Goal: Communication & Community: Answer question/provide support

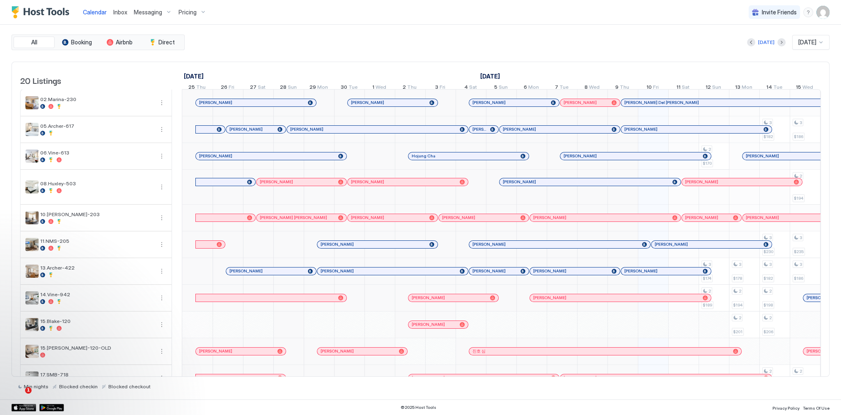
scroll to position [0, 456]
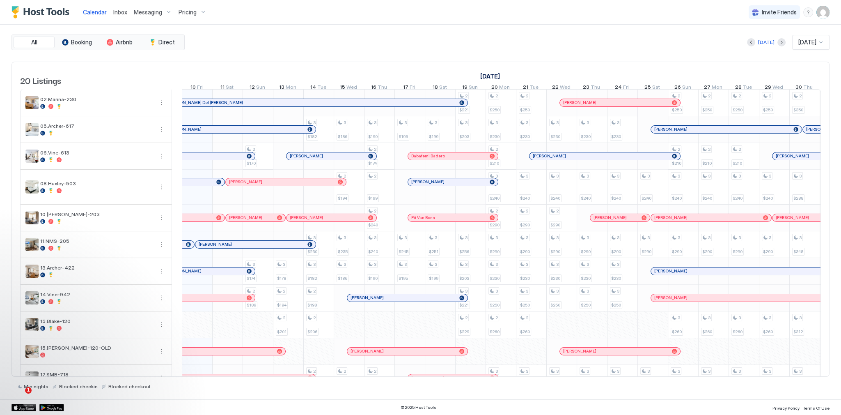
drag, startPoint x: 323, startPoint y: 50, endPoint x: 138, endPoint y: 14, distance: 188.5
click at [322, 50] on div "All Booking Airbnb Direct Today Oct 2025 20 Listings September 2025 October 202…" at bounding box center [420, 211] width 818 height 355
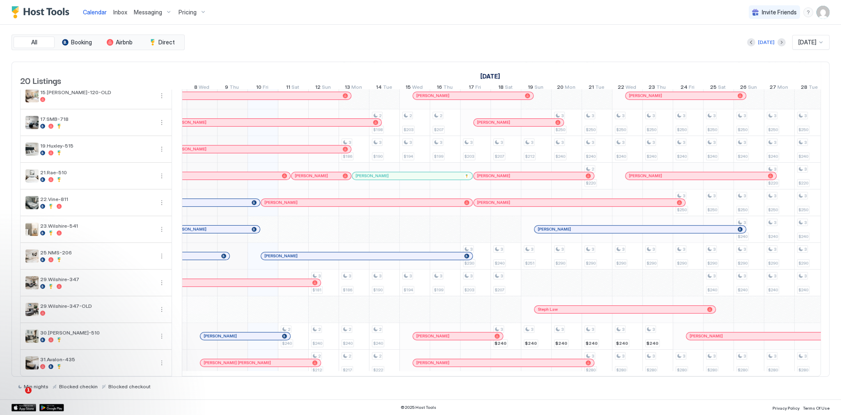
scroll to position [262, 0]
click at [282, 201] on span "[PERSON_NAME]" at bounding box center [280, 201] width 33 height 5
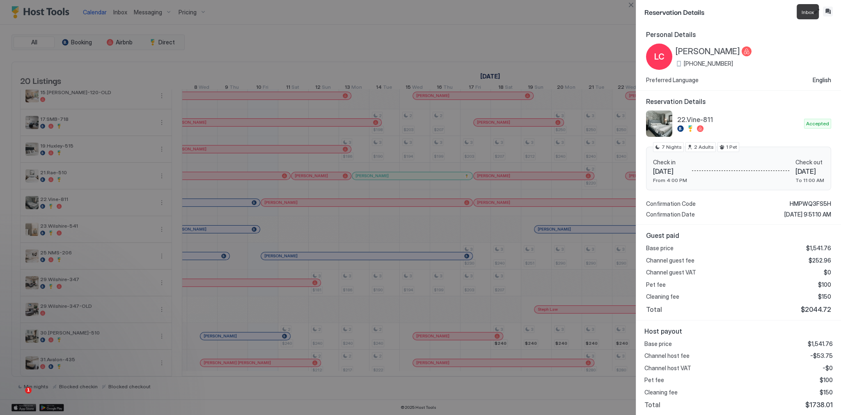
click at [826, 10] on button "Inbox" at bounding box center [828, 12] width 10 height 10
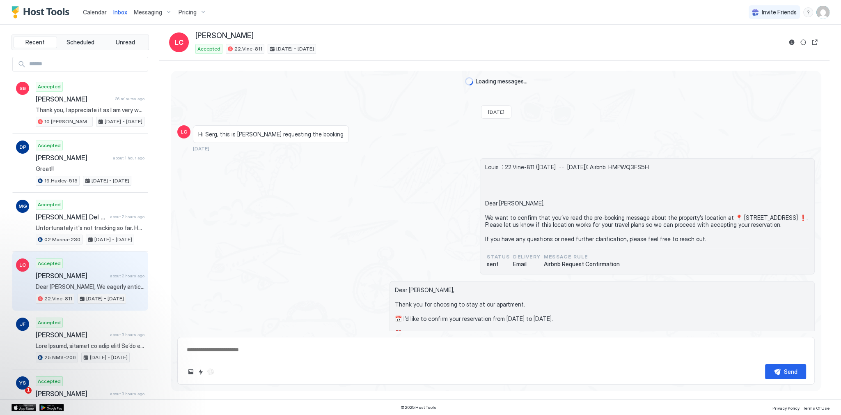
scroll to position [1421, 0]
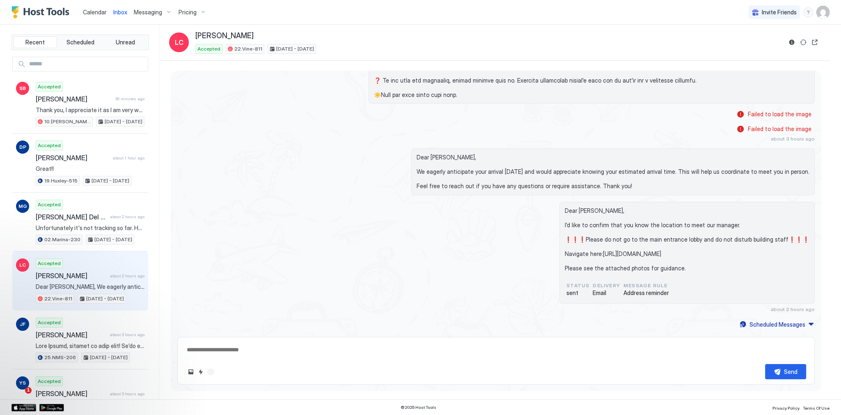
click at [325, 363] on div "Send" at bounding box center [495, 361] width 637 height 48
click at [581, 207] on span "Dear Louis, I’d like to confirm that you know the location to meet our manager.…" at bounding box center [687, 239] width 245 height 65
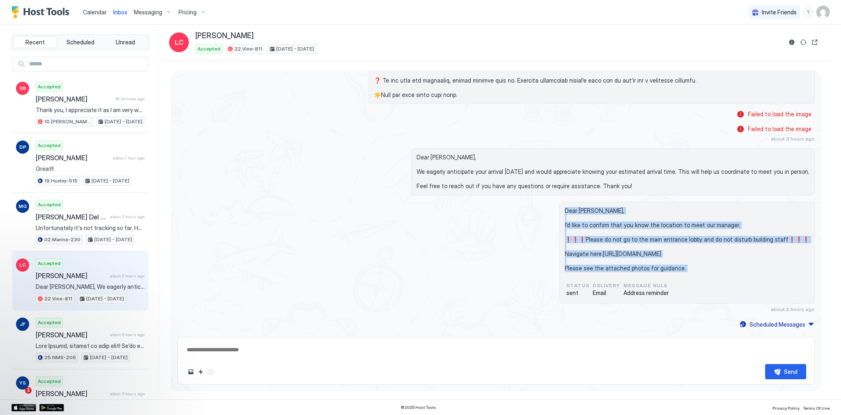
drag, startPoint x: 581, startPoint y: 199, endPoint x: 627, endPoint y: 259, distance: 75.5
click at [627, 259] on span "Dear Louis, I’d like to confirm that you know the location to meet our manager.…" at bounding box center [687, 239] width 245 height 65
copy span "Dear Louis, I’d like to confirm that you know the location to meet our manager.…"
click at [307, 352] on textarea at bounding box center [496, 349] width 620 height 15
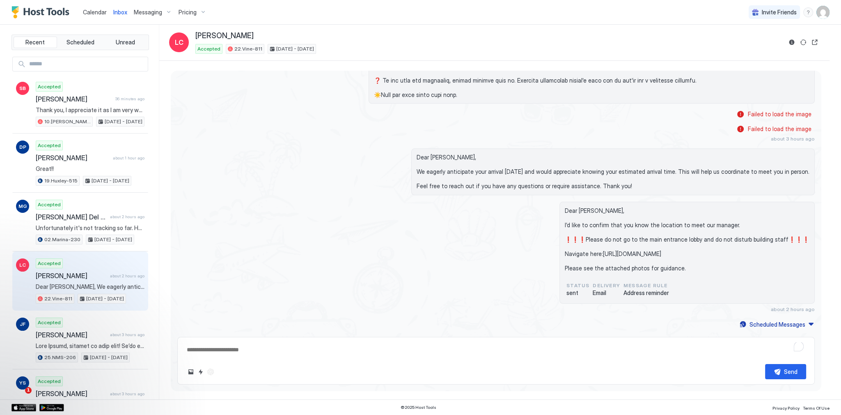
paste textarea "**********"
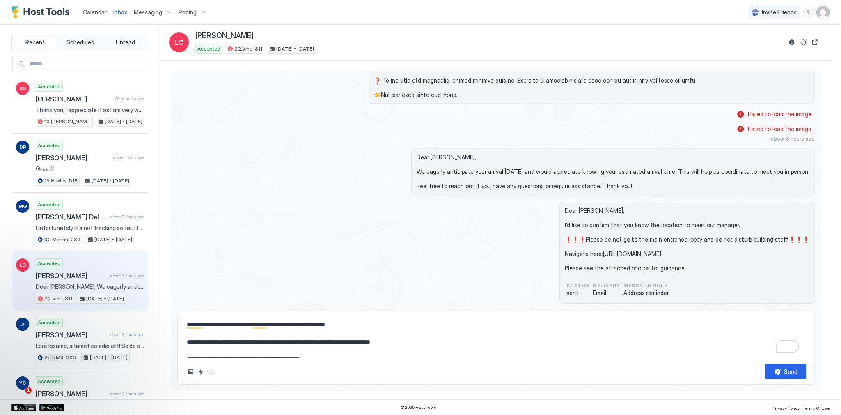
scroll to position [0, 0]
type textarea "**********"
click at [798, 369] on button "Send" at bounding box center [785, 371] width 41 height 15
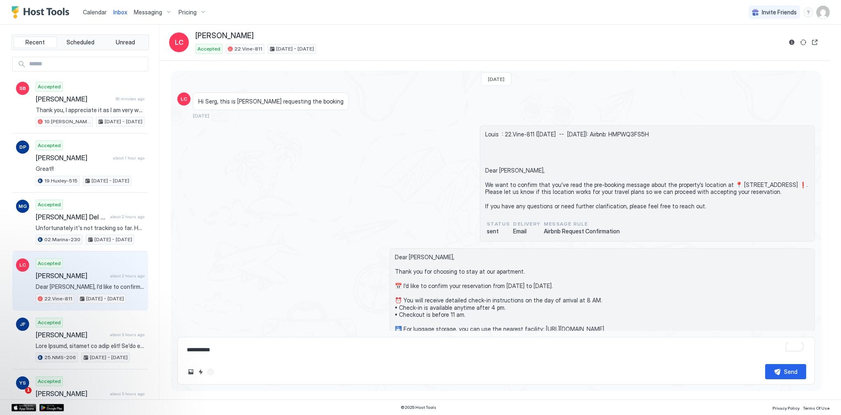
click at [112, 12] on div "Inbox" at bounding box center [120, 12] width 21 height 15
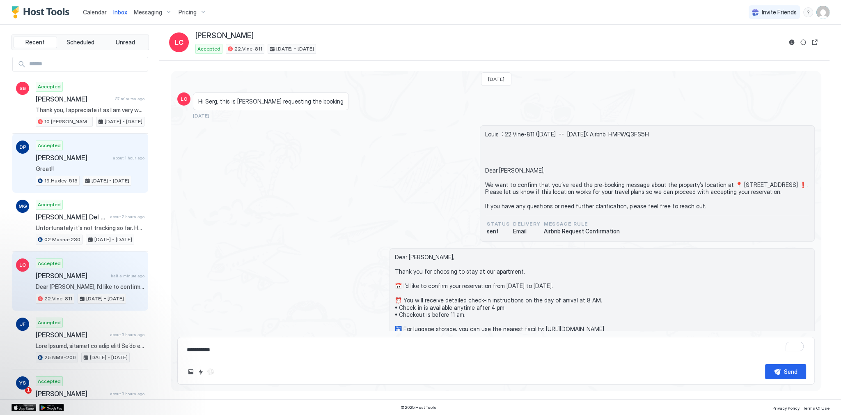
click at [129, 158] on span "about 1 hour ago" at bounding box center [129, 157] width 32 height 5
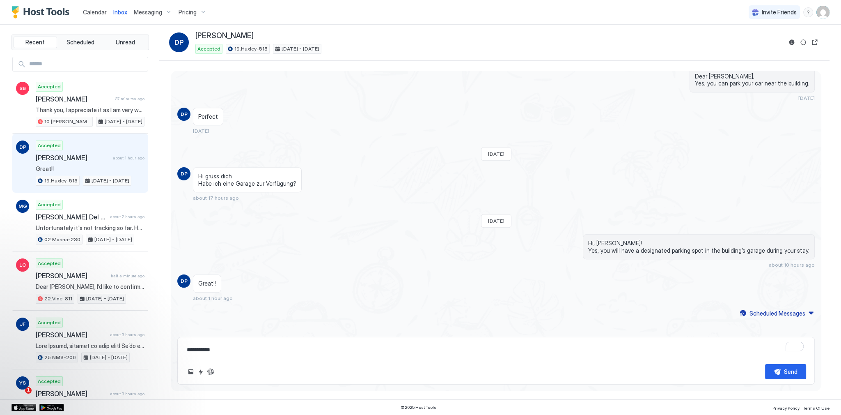
click at [302, 236] on div "Hi, Danilo! Yes, you will have a designated parking spot in the building’s gara…" at bounding box center [495, 251] width 637 height 34
click at [115, 136] on div "DP Accepted Danilo Petrus about 1 hour ago Great!! 19.Huxley-515 Nov 3 - 15, 20…" at bounding box center [80, 162] width 136 height 59
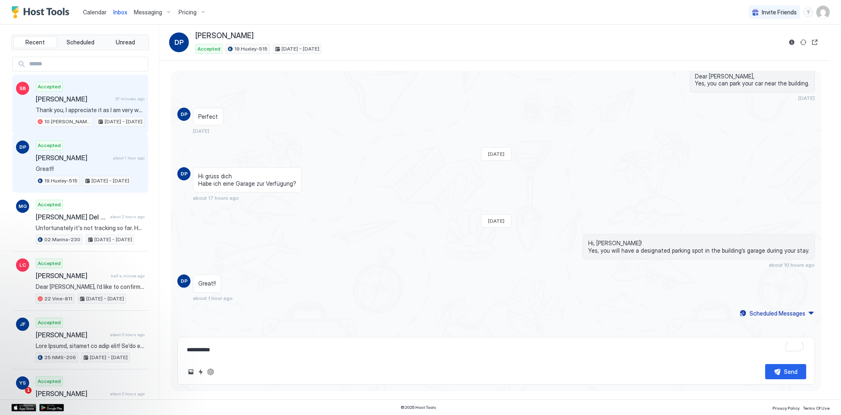
click at [106, 112] on span "Thank you, I appreciate it as I am very worried for the cats without food or wa…" at bounding box center [90, 109] width 109 height 7
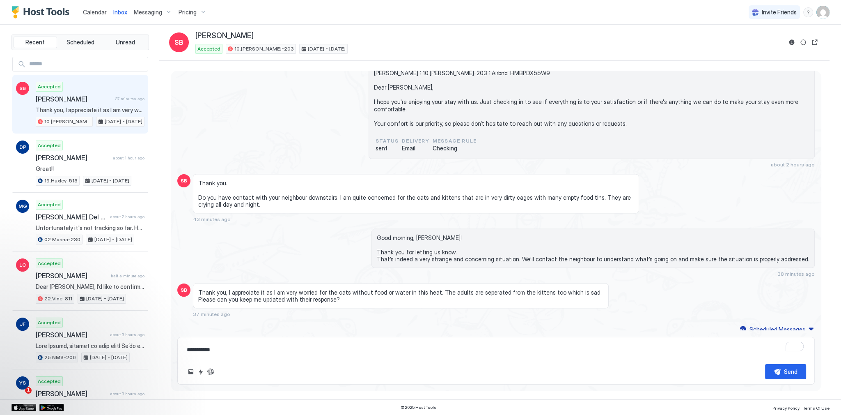
click at [497, 7] on div "Calendar Inbox Messaging Pricing Invite Friends SG" at bounding box center [420, 12] width 841 height 25
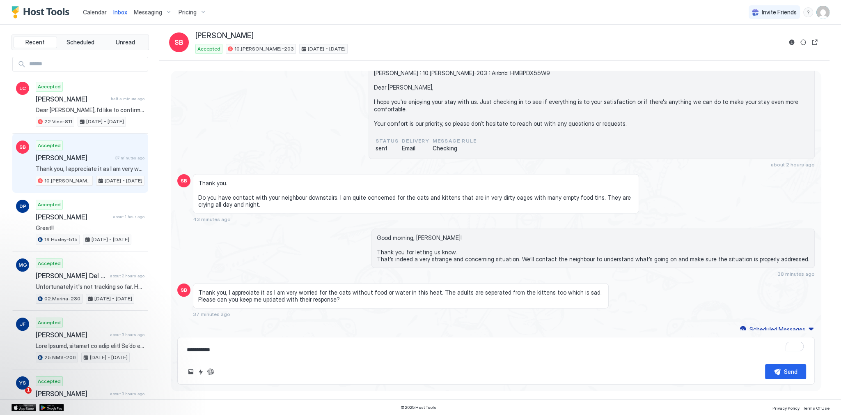
click at [821, 16] on img "User profile" at bounding box center [822, 12] width 13 height 13
click at [777, 51] on div "Settings" at bounding box center [777, 46] width 104 height 14
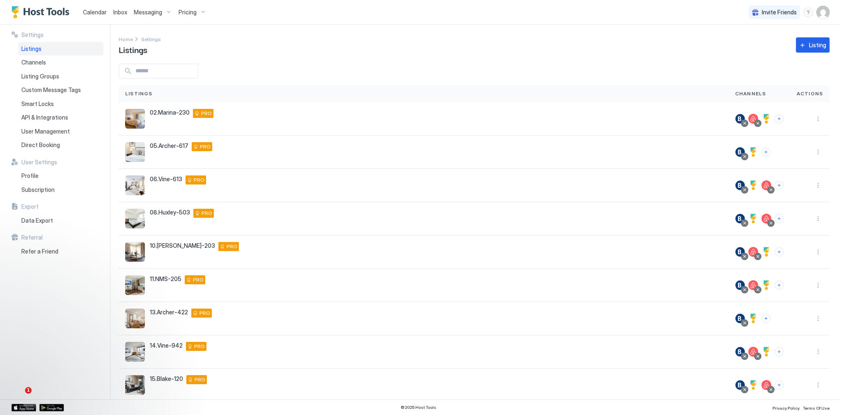
click at [107, 14] on div "Calendar" at bounding box center [95, 12] width 30 height 15
click at [110, 14] on div "Inbox" at bounding box center [120, 12] width 21 height 15
click at [131, 8] on div "Messaging" at bounding box center [153, 12] width 45 height 14
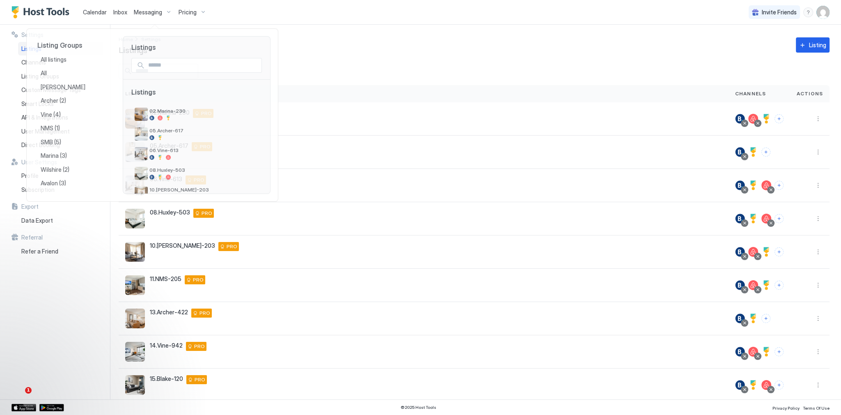
click at [120, 12] on div at bounding box center [420, 207] width 841 height 415
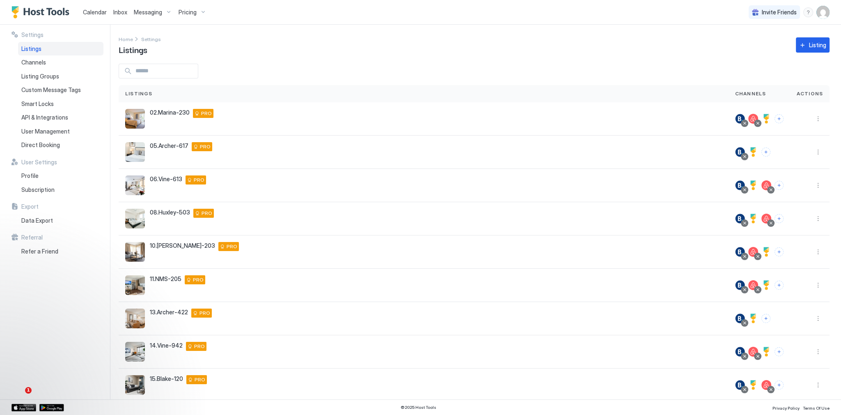
click at [120, 12] on span "Inbox" at bounding box center [120, 12] width 14 height 7
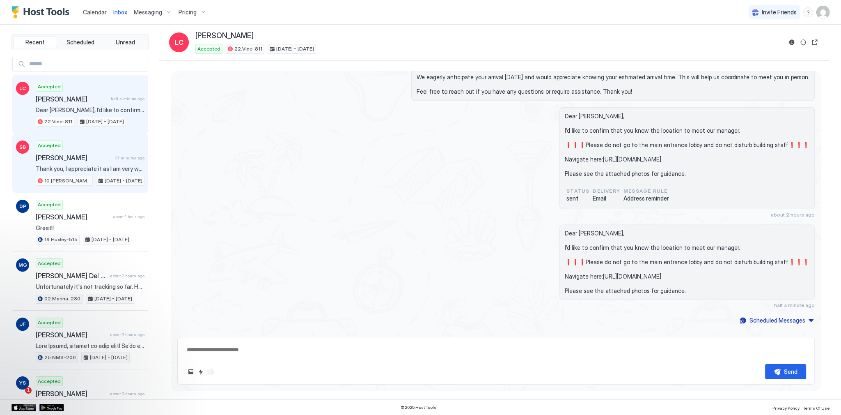
click at [76, 149] on div "Accepted Sheridan Bowden 37 minutes ago Thank you, I appreciate it as I am very…" at bounding box center [90, 162] width 109 height 45
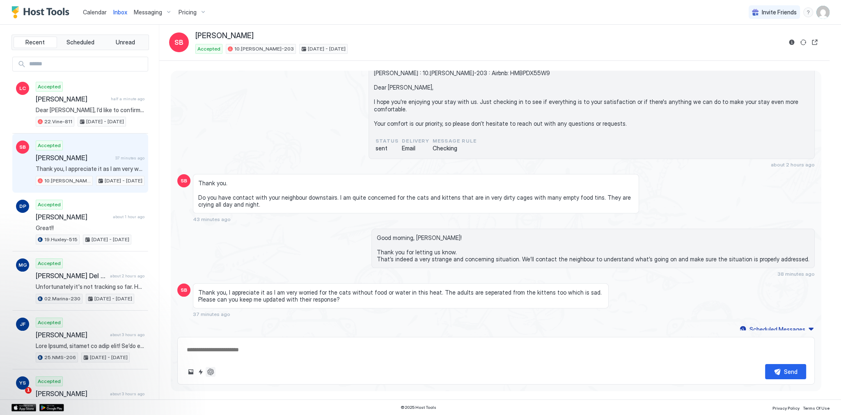
click at [209, 372] on button "ChatGPT Auto Reply" at bounding box center [211, 372] width 10 height 10
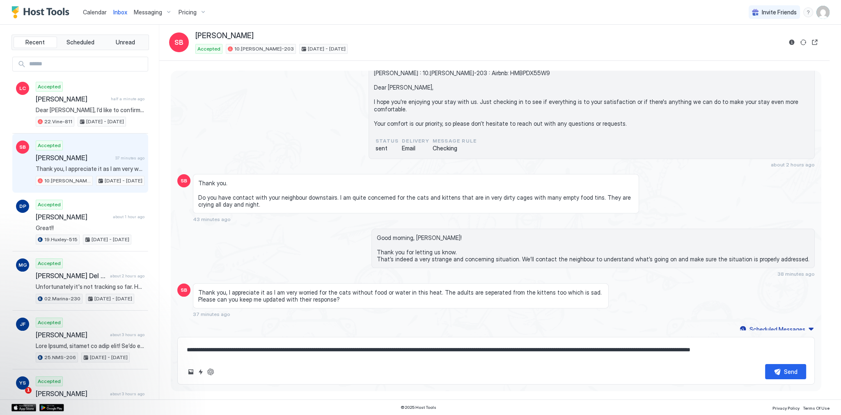
click at [517, 344] on textarea "**********" at bounding box center [496, 349] width 620 height 15
click at [820, 7] on img "User profile" at bounding box center [822, 12] width 13 height 13
click at [752, 42] on span "Settings" at bounding box center [749, 45] width 22 height 7
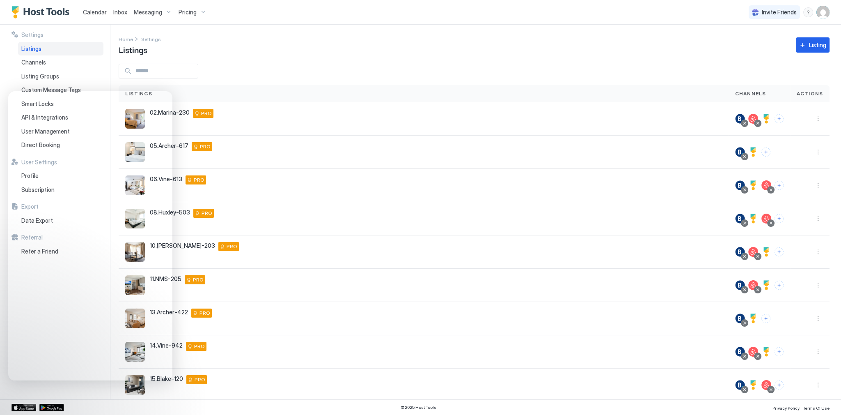
click at [429, 56] on div "Settings Home Settings Listings Listing Listings Channels Actions 02.Marina-230…" at bounding box center [480, 212] width 722 height 374
click at [676, 59] on div "Settings Home Settings Listings Listing Listings Channels Actions 02.Marina-230…" at bounding box center [480, 212] width 722 height 374
click at [819, 11] on img "User profile" at bounding box center [822, 12] width 13 height 13
click at [768, 49] on div "Settings" at bounding box center [777, 46] width 104 height 14
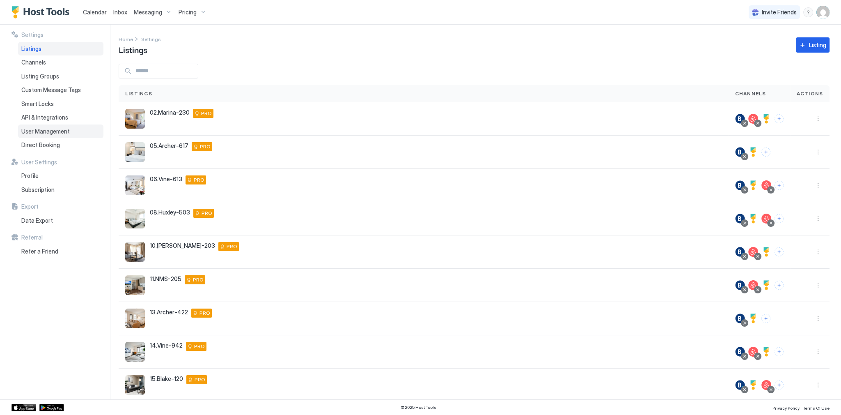
click at [53, 132] on span "User Management" at bounding box center [45, 131] width 48 height 7
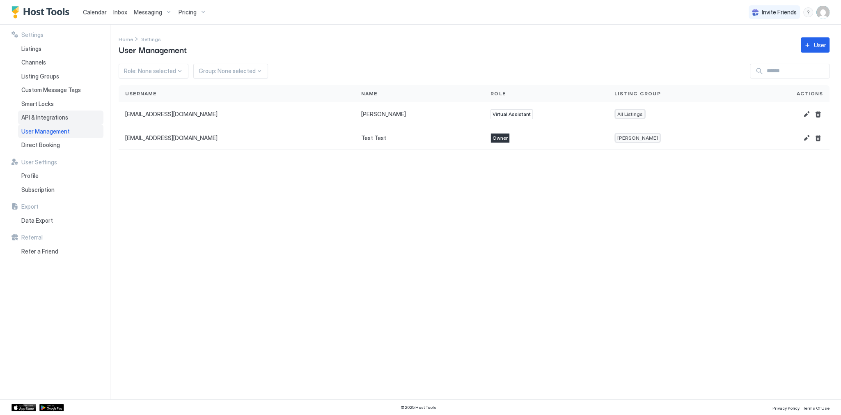
click at [55, 116] on span "API & Integrations" at bounding box center [44, 117] width 47 height 7
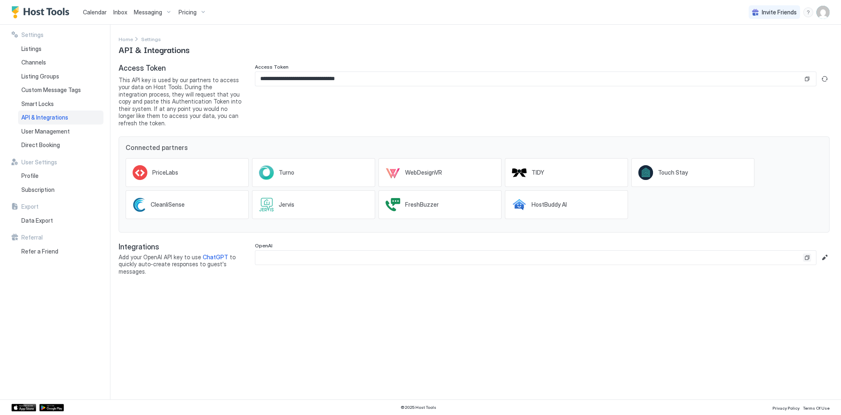
click at [805, 253] on button "Copy" at bounding box center [807, 257] width 8 height 8
click at [318, 223] on div "Connected partners PriceLabs Turno WebDesignVR TIDY Touch Stay CleanliSense Jer…" at bounding box center [474, 184] width 711 height 96
click at [294, 124] on div "**********" at bounding box center [474, 169] width 711 height 211
drag, startPoint x: 356, startPoint y: 251, endPoint x: 393, endPoint y: 248, distance: 36.7
click at [356, 251] on input "Input Field" at bounding box center [529, 257] width 548 height 14
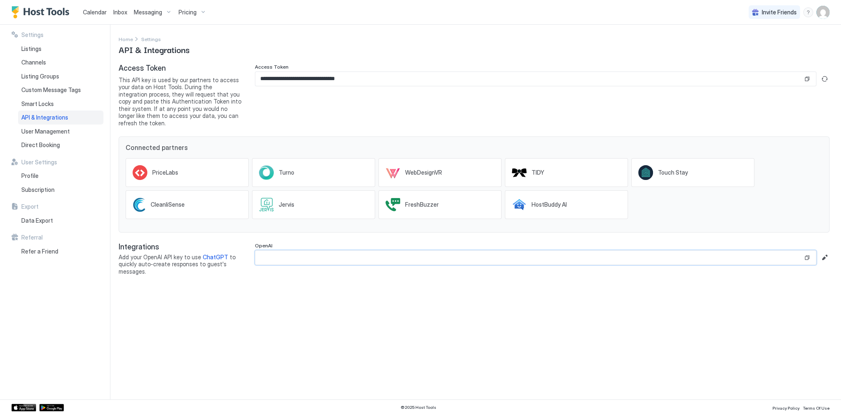
click at [442, 250] on input "Input Field" at bounding box center [529, 257] width 548 height 14
click at [825, 252] on button "Edit" at bounding box center [825, 257] width 10 height 10
click at [478, 252] on input "Input Field" at bounding box center [542, 257] width 574 height 14
paste input "**********"
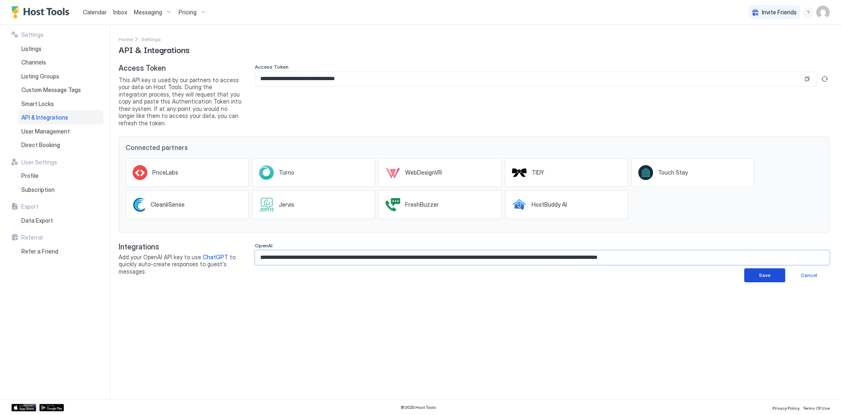
type input "**********"
click at [761, 271] on div "Save" at bounding box center [764, 274] width 11 height 7
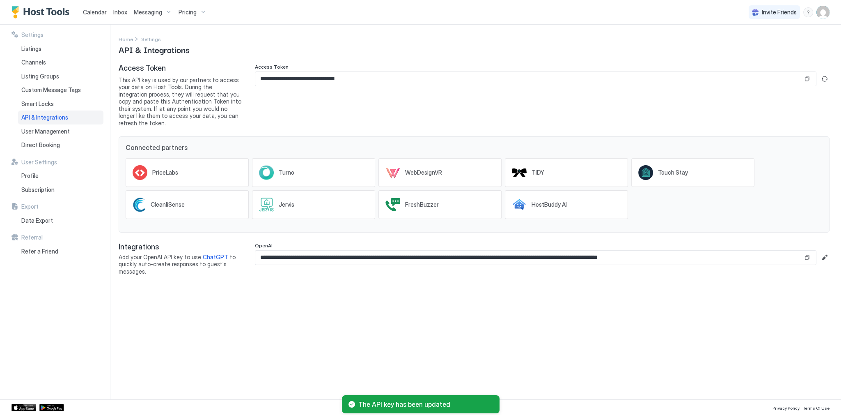
click at [90, 20] on div "Calendar" at bounding box center [95, 12] width 30 height 15
click at [92, 14] on span "Calendar" at bounding box center [95, 12] width 24 height 7
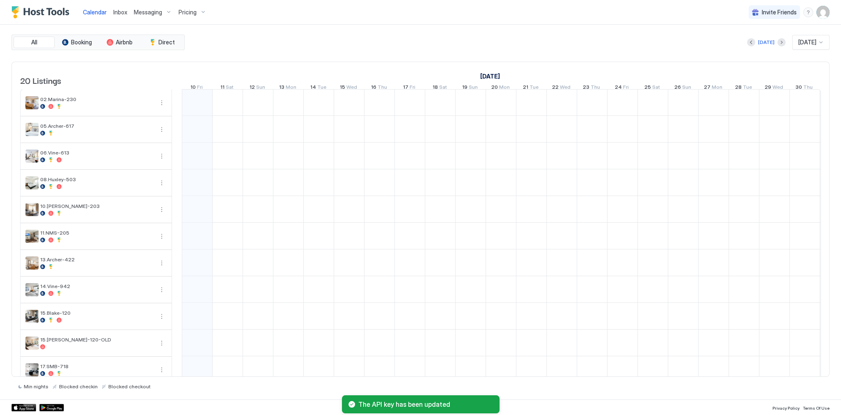
scroll to position [0, 456]
click at [125, 13] on span "Inbox" at bounding box center [120, 12] width 14 height 7
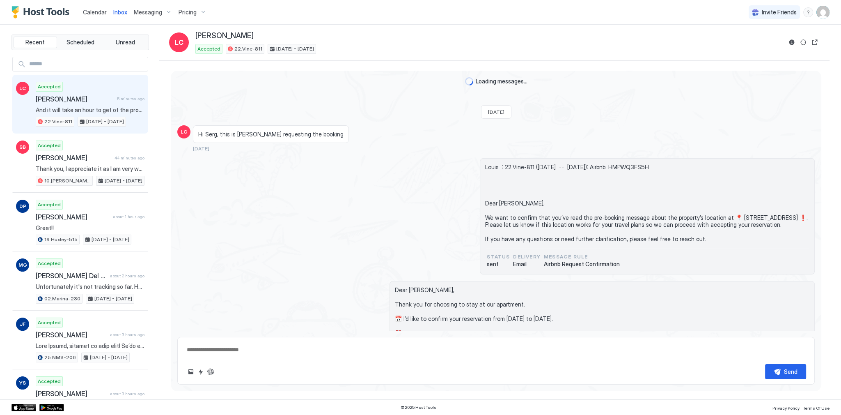
scroll to position [1720, 0]
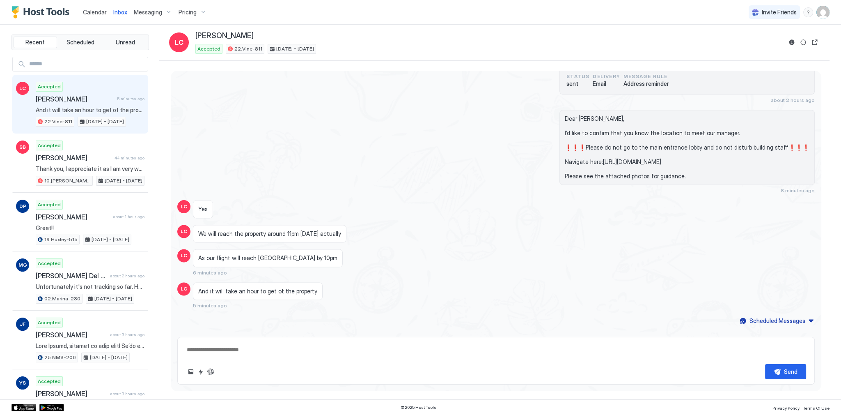
click at [89, 100] on span "[PERSON_NAME]" at bounding box center [75, 99] width 78 height 8
click at [213, 370] on button "ChatGPT Auto Reply" at bounding box center [211, 372] width 10 height 10
click at [563, 282] on div "And it will take an hour to get ot the property 5 minutes ago" at bounding box center [416, 295] width 446 height 27
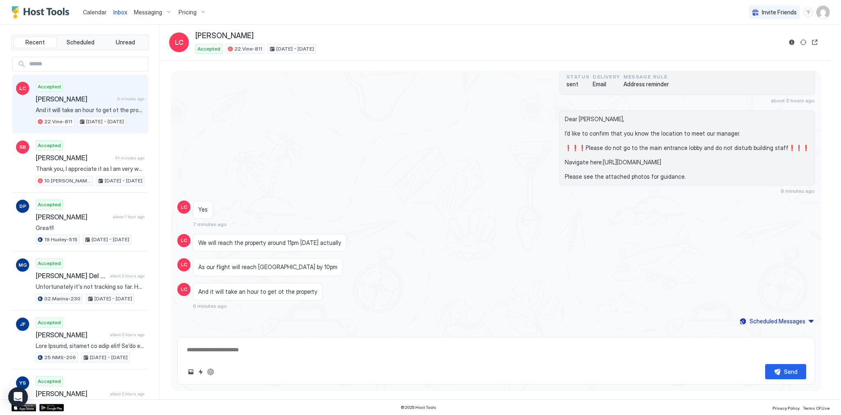
scroll to position [1722, 0]
click at [208, 371] on button "ChatGPT Auto Reply" at bounding box center [211, 372] width 10 height 10
click at [425, 171] on div "Dear Louis, I’d like to confirm that you know the location to meet our manager.…" at bounding box center [592, 152] width 446 height 84
type textarea "*"
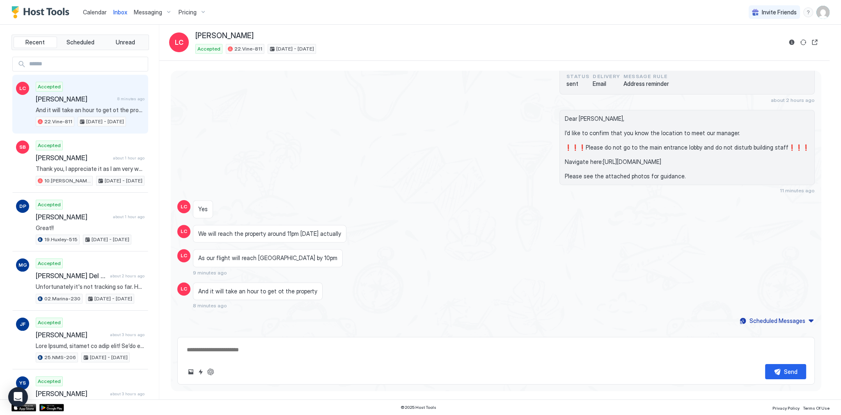
click at [819, 13] on img "User profile" at bounding box center [822, 12] width 13 height 13
click at [768, 39] on div "Settings" at bounding box center [777, 46] width 104 height 14
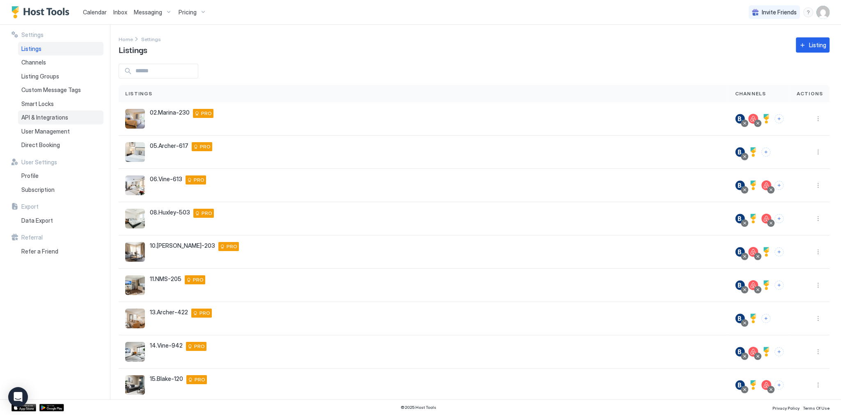
click at [53, 121] on span "API & Integrations" at bounding box center [44, 117] width 47 height 7
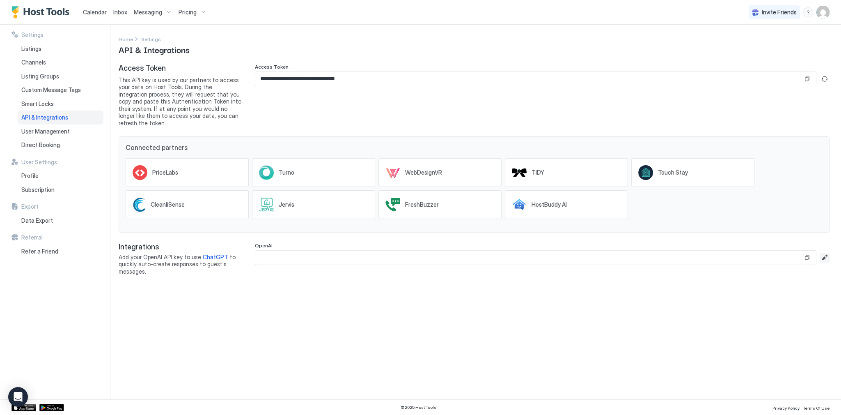
click at [824, 252] on button "Edit" at bounding box center [825, 257] width 10 height 10
click at [491, 255] on input "Input Field" at bounding box center [542, 257] width 574 height 14
paste input "**********"
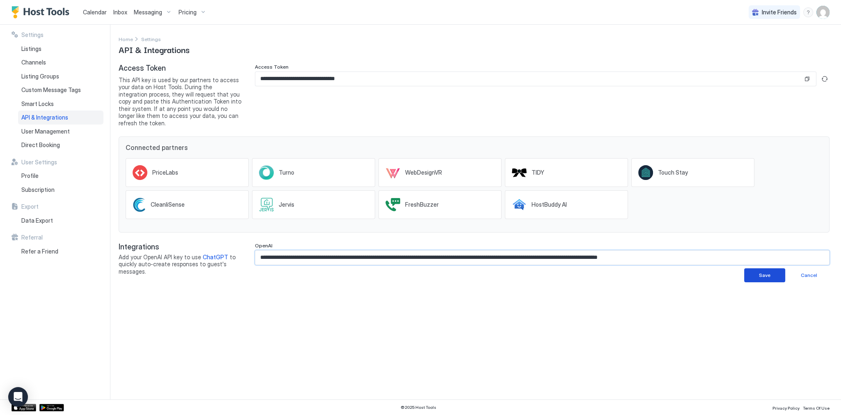
type input "**********"
click at [775, 270] on button "Save" at bounding box center [764, 275] width 41 height 14
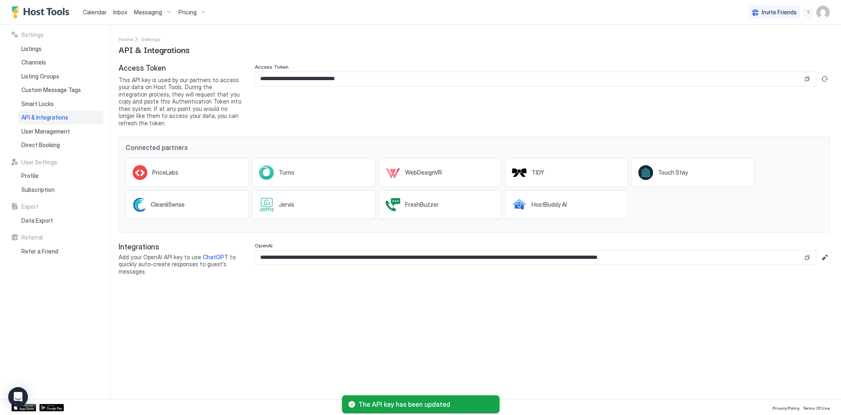
click at [127, 11] on div "Inbox" at bounding box center [120, 12] width 21 height 15
click at [122, 11] on span "Inbox" at bounding box center [120, 12] width 14 height 7
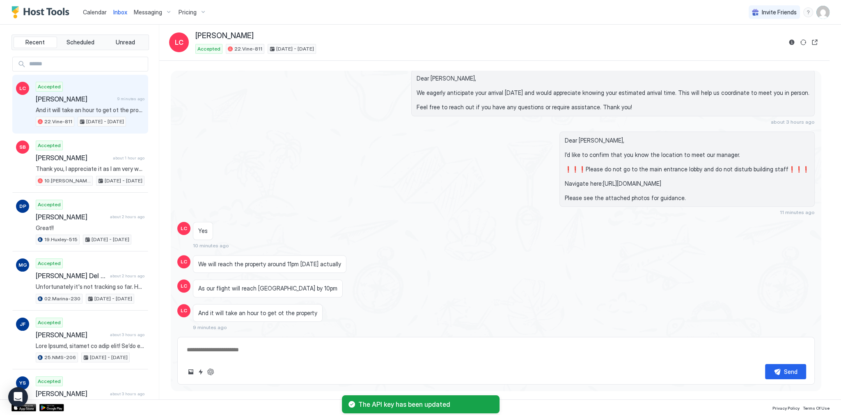
type textarea "*"
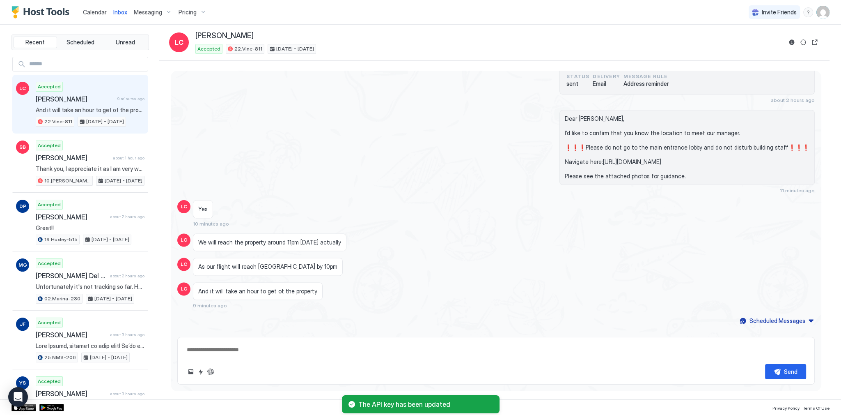
scroll to position [1722, 0]
click at [394, 200] on div "Yes 10 minutes ago" at bounding box center [416, 213] width 446 height 27
click at [209, 370] on button "ChatGPT Auto Reply" at bounding box center [211, 372] width 10 height 10
type textarea "*"
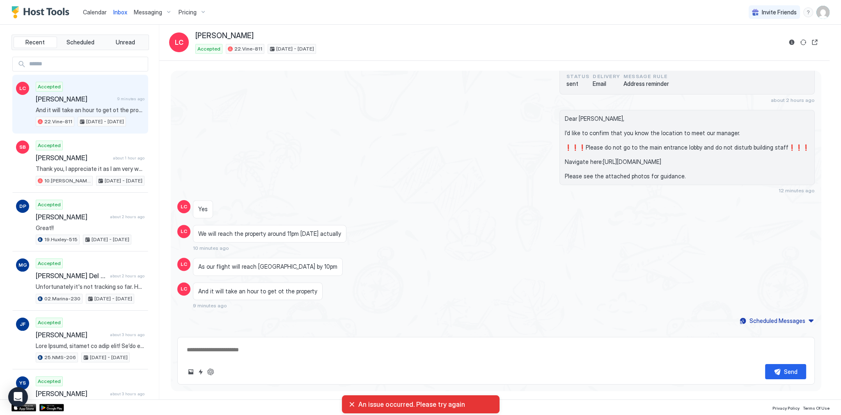
click at [353, 404] on div "An issue occurred. Please try again" at bounding box center [420, 404] width 144 height 8
click at [540, 258] on div "As our flight will reach [GEOGRAPHIC_DATA] by 10pm" at bounding box center [416, 266] width 446 height 18
click at [628, 257] on div "As our flight will reach [GEOGRAPHIC_DATA] by 10pm" at bounding box center [416, 266] width 446 height 18
click at [451, 201] on div "Yes" at bounding box center [416, 209] width 446 height 18
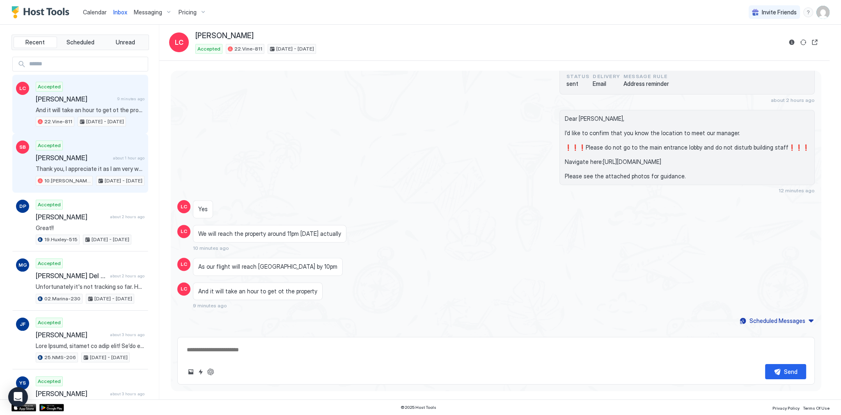
click at [119, 174] on div "Accepted Sheridan Bowden about 1 hour ago Thank you, I appreciate it as I am ve…" at bounding box center [90, 162] width 109 height 45
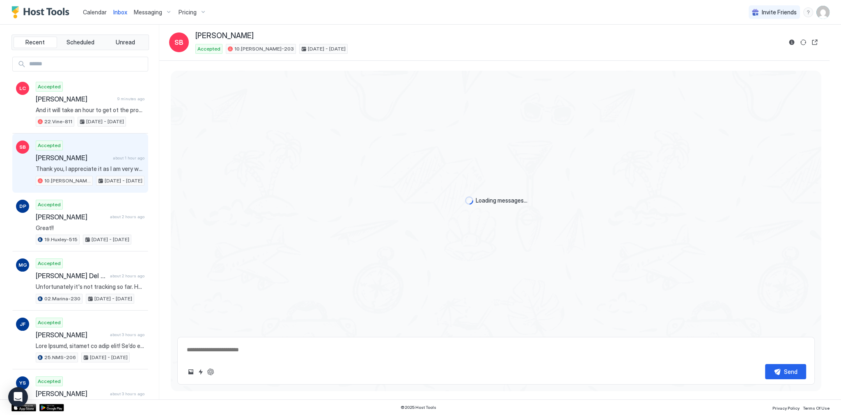
scroll to position [2395, 0]
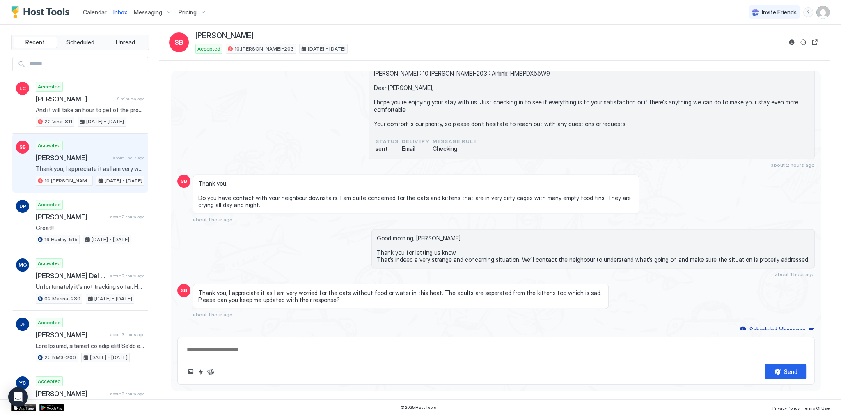
click at [212, 380] on div "Send" at bounding box center [495, 361] width 637 height 48
click at [209, 374] on button "ChatGPT Auto Reply" at bounding box center [211, 372] width 10 height 10
click at [397, 238] on div "Good morning, [PERSON_NAME]! Thank you for letting us know. That’s indeed a ver…" at bounding box center [592, 248] width 443 height 39
click at [447, 238] on span "Good morning, [PERSON_NAME]! Thank you for letting us know. That’s indeed a ver…" at bounding box center [593, 248] width 433 height 29
type textarea "*"
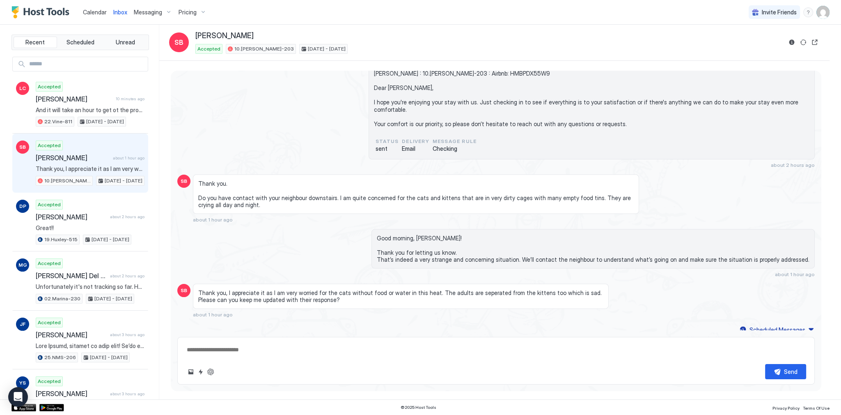
click at [816, 16] on div "Invite Friends SG" at bounding box center [789, 12] width 81 height 24
click at [821, 14] on img "User profile" at bounding box center [822, 12] width 13 height 13
click at [758, 46] on span "Settings" at bounding box center [749, 45] width 22 height 7
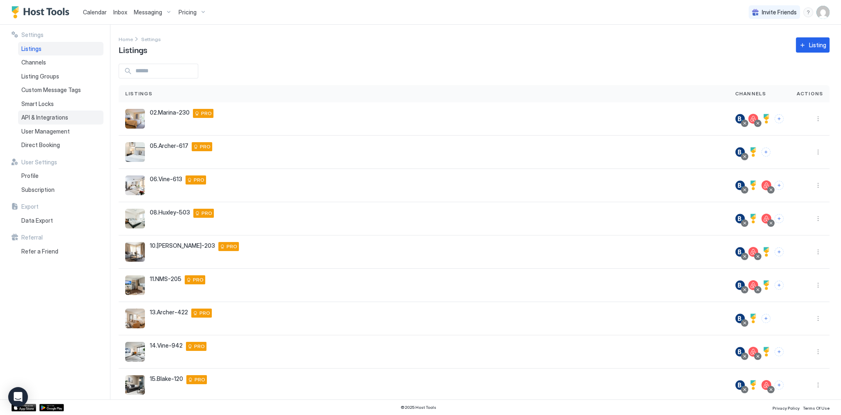
click at [44, 116] on span "API & Integrations" at bounding box center [44, 117] width 47 height 7
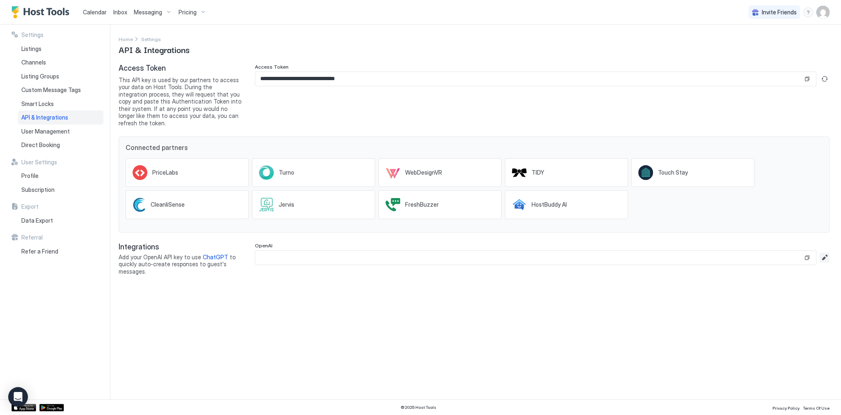
click at [823, 252] on button "Edit" at bounding box center [825, 257] width 10 height 10
click at [539, 250] on input "Input Field" at bounding box center [542, 257] width 574 height 14
paste input "**********"
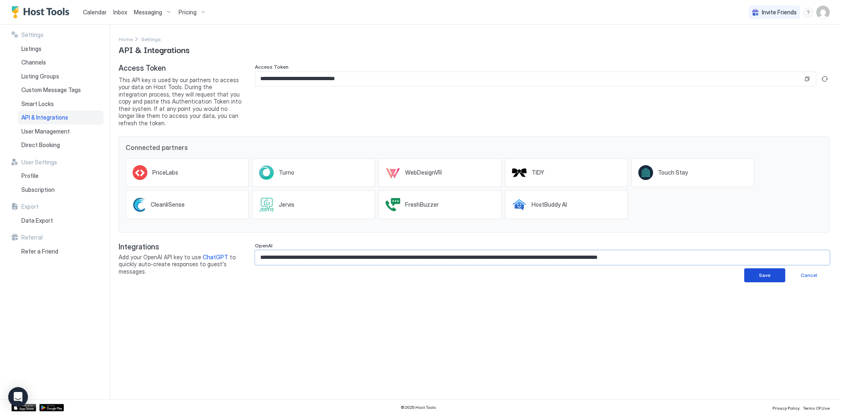
type input "**********"
click at [771, 270] on button "Save" at bounding box center [764, 275] width 41 height 14
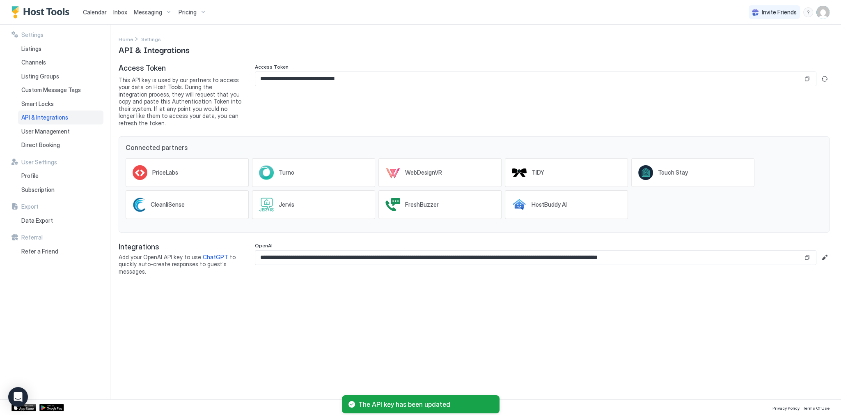
click at [529, 352] on div "**********" at bounding box center [480, 212] width 722 height 374
click at [437, 333] on div "**********" at bounding box center [480, 212] width 722 height 374
click at [212, 253] on span "ChatGPT" at bounding box center [215, 256] width 25 height 7
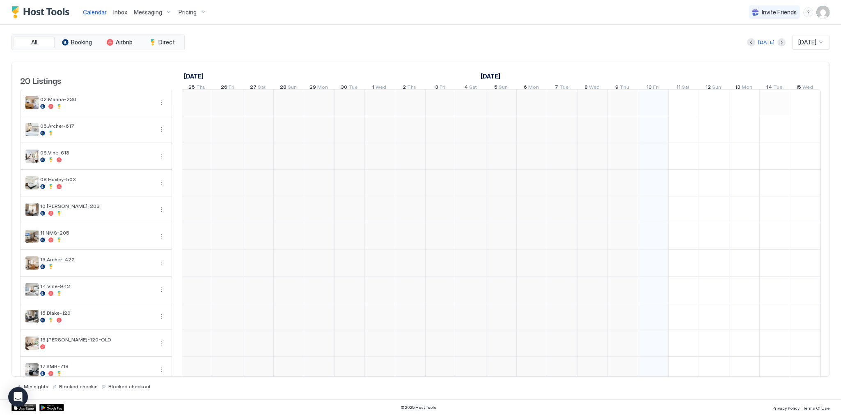
scroll to position [0, 456]
click at [126, 16] on link "Inbox" at bounding box center [120, 12] width 14 height 9
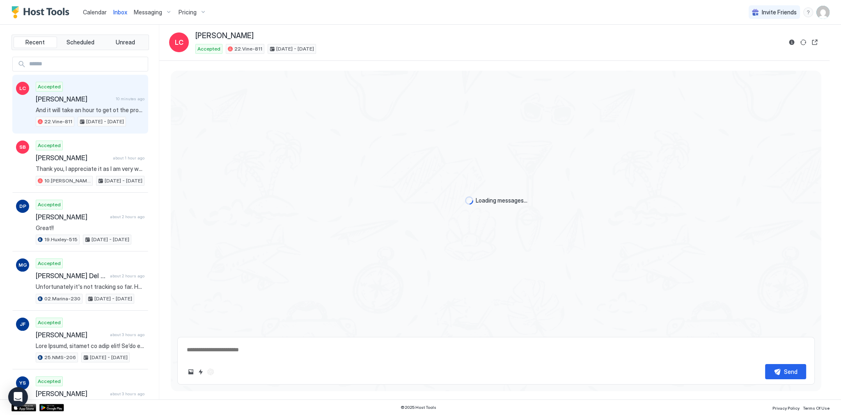
click at [110, 102] on div "Accepted Louis Chandra 10 minutes ago And it will take an hour to get ot the pr…" at bounding box center [90, 104] width 109 height 45
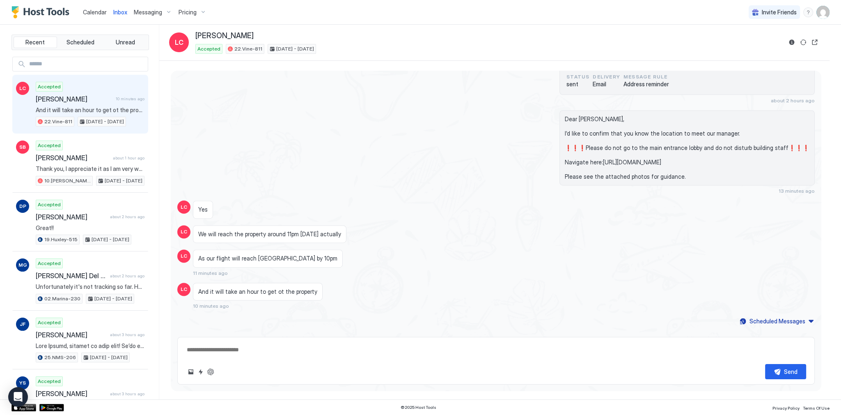
scroll to position [1722, 0]
click at [212, 366] on div "Send" at bounding box center [496, 371] width 620 height 15
click at [213, 371] on button "ChatGPT Auto Reply" at bounding box center [211, 372] width 10 height 10
type textarea "*"
type textarea "**********"
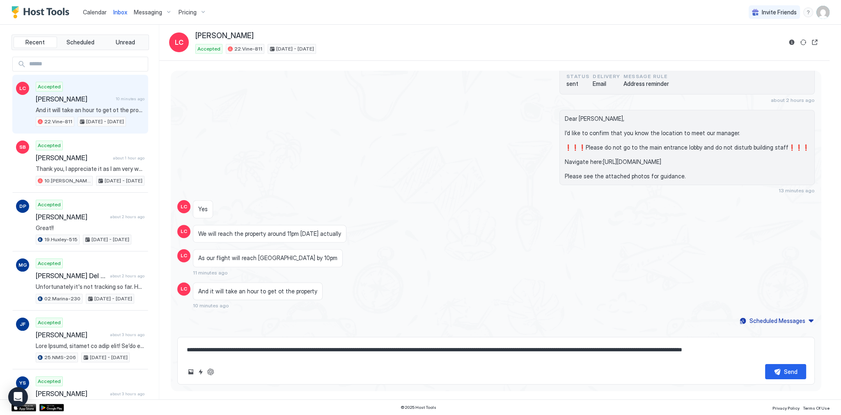
click at [524, 341] on div "**********" at bounding box center [495, 361] width 637 height 48
click at [521, 349] on textarea "**********" at bounding box center [496, 349] width 620 height 15
type textarea "*"
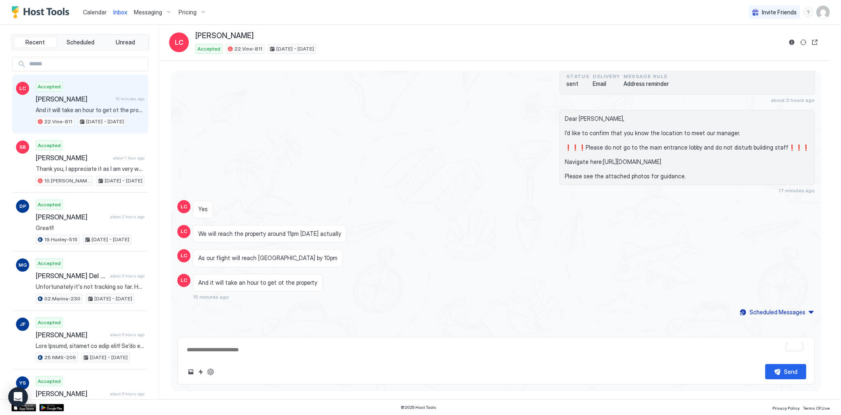
scroll to position [1713, 0]
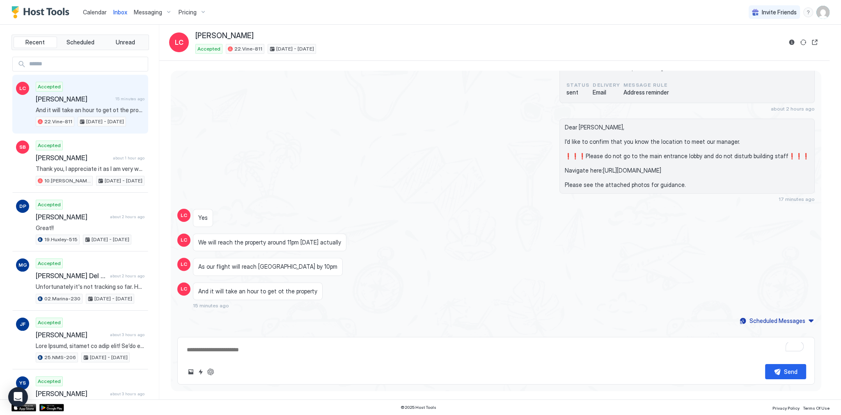
type textarea "*"
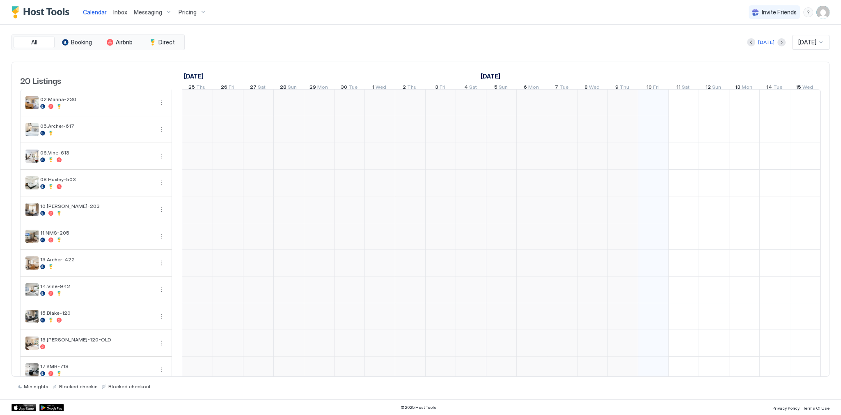
scroll to position [0, 456]
click at [821, 10] on img "User profile" at bounding box center [822, 12] width 13 height 13
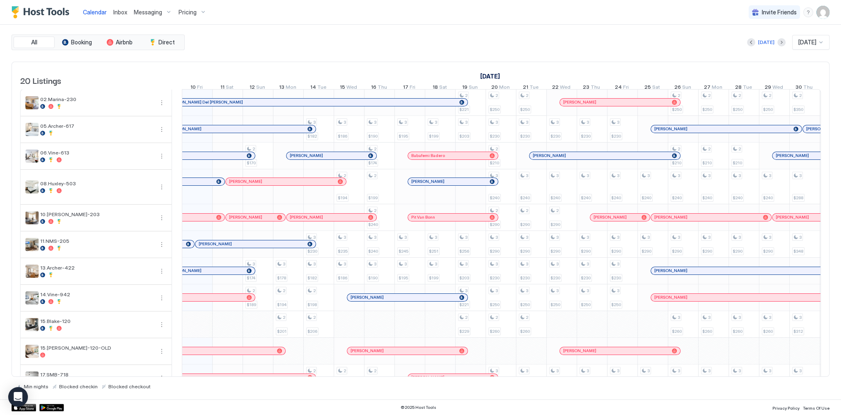
click at [824, 11] on div at bounding box center [420, 207] width 841 height 415
click at [828, 14] on img "User profile" at bounding box center [822, 12] width 13 height 13
click at [759, 43] on div "Settings" at bounding box center [777, 46] width 104 height 14
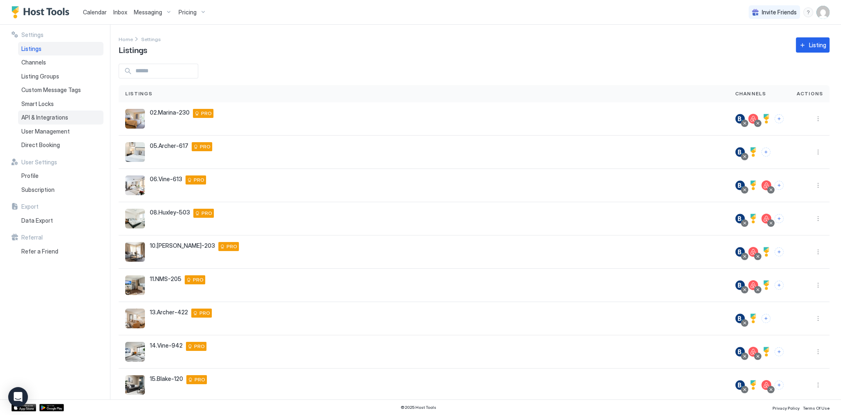
click at [56, 118] on span "API & Integrations" at bounding box center [44, 117] width 47 height 7
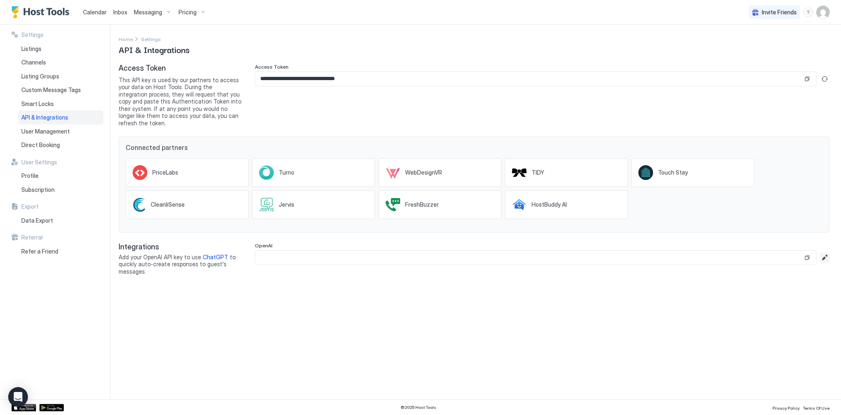
click at [826, 252] on button "Edit" at bounding box center [825, 257] width 10 height 10
click at [556, 250] on input "Input Field" at bounding box center [542, 257] width 574 height 14
paste input "**********"
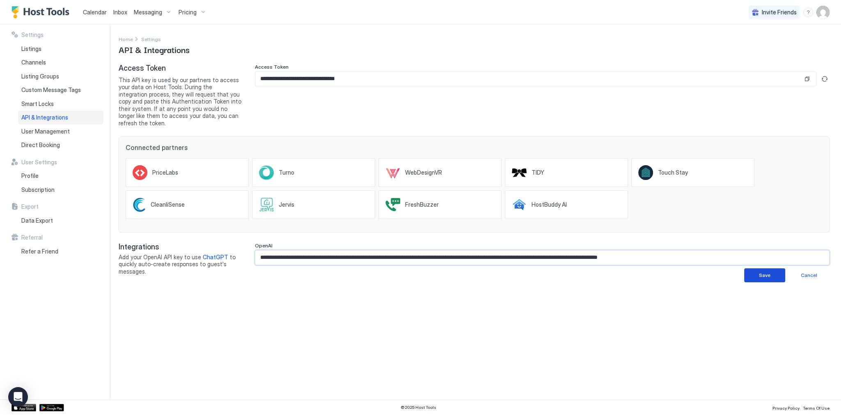
click at [759, 268] on button "Save" at bounding box center [764, 275] width 41 height 14
click at [487, 251] on input "**********" at bounding box center [529, 257] width 548 height 14
click at [531, 358] on div "**********" at bounding box center [480, 212] width 722 height 374
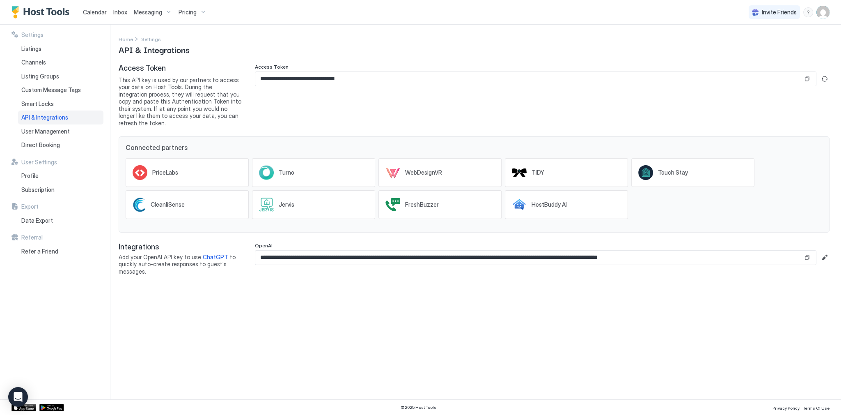
click at [679, 211] on div "PriceLabs Turno WebDesignVR TIDY Touch Stay CleanliSense Jervis FreshBuzzer Hos…" at bounding box center [474, 188] width 697 height 74
click at [497, 101] on div "**********" at bounding box center [542, 95] width 575 height 63
click at [828, 252] on button "Edit" at bounding box center [825, 257] width 10 height 10
click at [624, 250] on input "**********" at bounding box center [542, 257] width 574 height 14
paste input "Input Field"
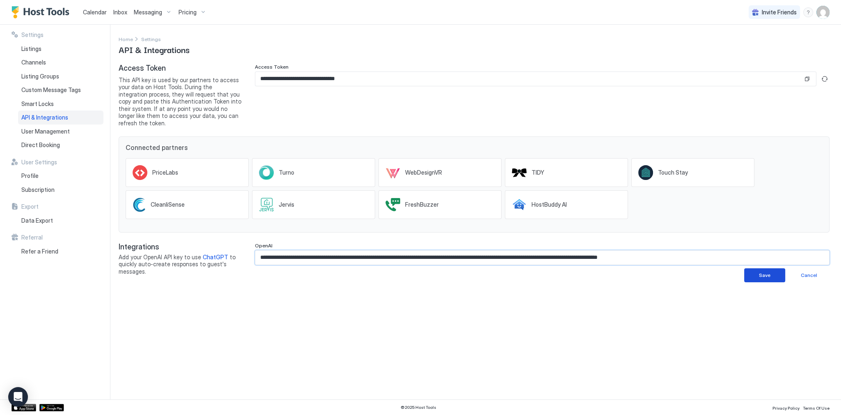
type input "**********"
click at [778, 269] on button "Save" at bounding box center [764, 275] width 41 height 14
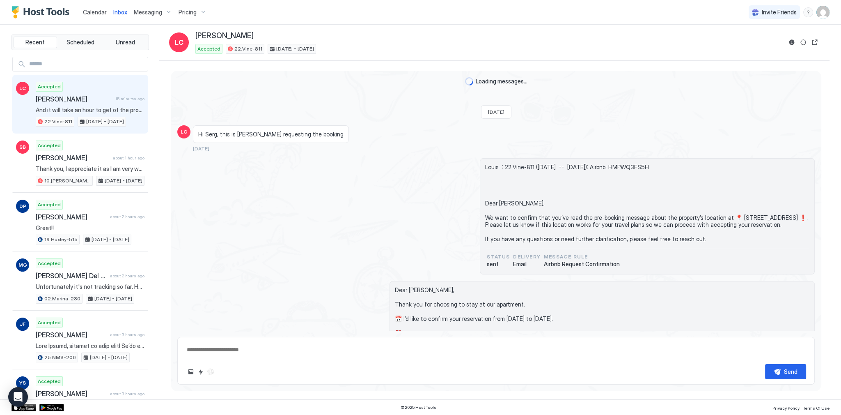
scroll to position [1719, 0]
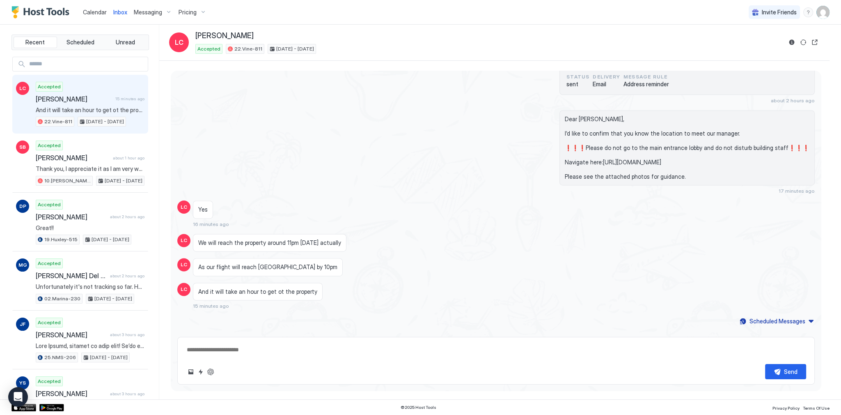
click at [210, 375] on button "ChatGPT Auto Reply" at bounding box center [211, 372] width 10 height 10
click at [415, 120] on div "Dear [PERSON_NAME], I’d like to confirm that you know the location to meet our …" at bounding box center [592, 152] width 446 height 84
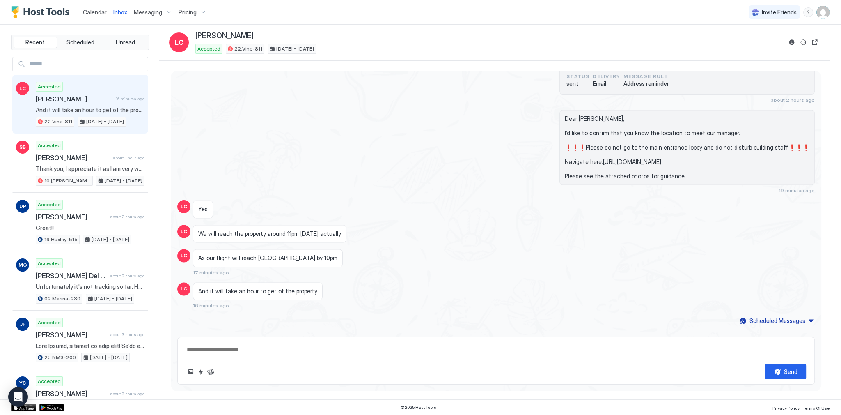
type textarea "*"
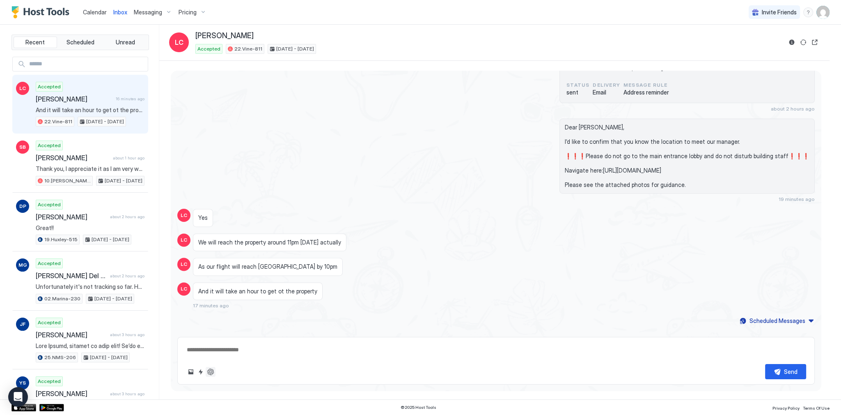
drag, startPoint x: 213, startPoint y: 370, endPoint x: 220, endPoint y: 371, distance: 7.1
click at [213, 371] on button "ChatGPT Auto Reply" at bounding box center [211, 372] width 10 height 10
click at [515, 160] on div "Dear [PERSON_NAME], I’d like to confirm that you know the location to meet our …" at bounding box center [592, 160] width 446 height 84
type textarea "*"
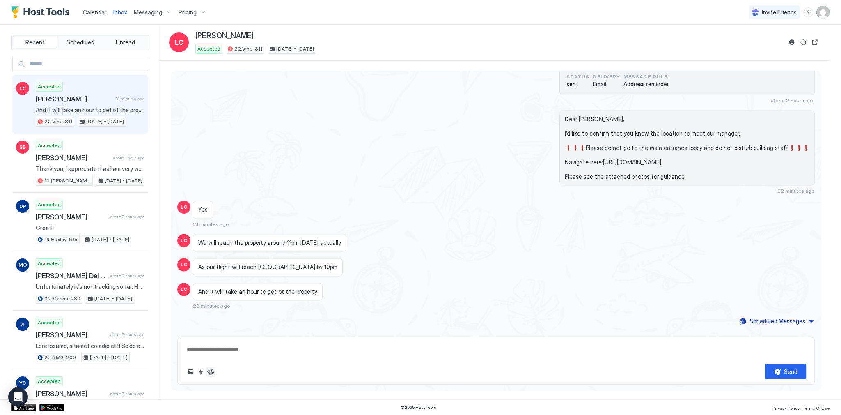
click at [212, 372] on button "ChatGPT Auto Reply" at bounding box center [211, 372] width 10 height 10
click at [609, 292] on div "And it will take an hour to get ot the property 20 minutes ago" at bounding box center [416, 295] width 446 height 27
type textarea "*"
type textarea "**********"
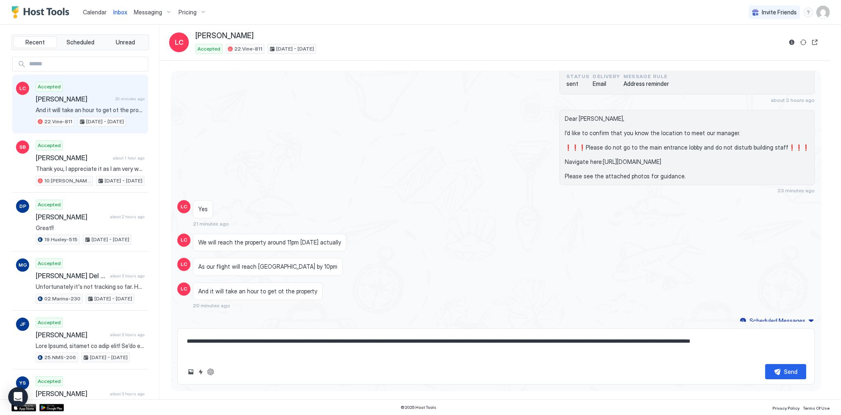
click at [386, 342] on textarea "**********" at bounding box center [496, 345] width 620 height 24
type textarea "*"
type textarea "**********"
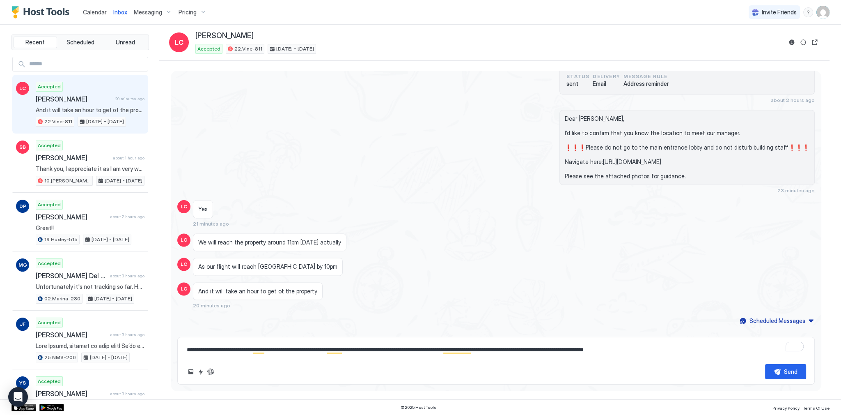
click at [532, 349] on textarea "**********" at bounding box center [496, 349] width 620 height 15
type textarea "*"
type textarea "**********"
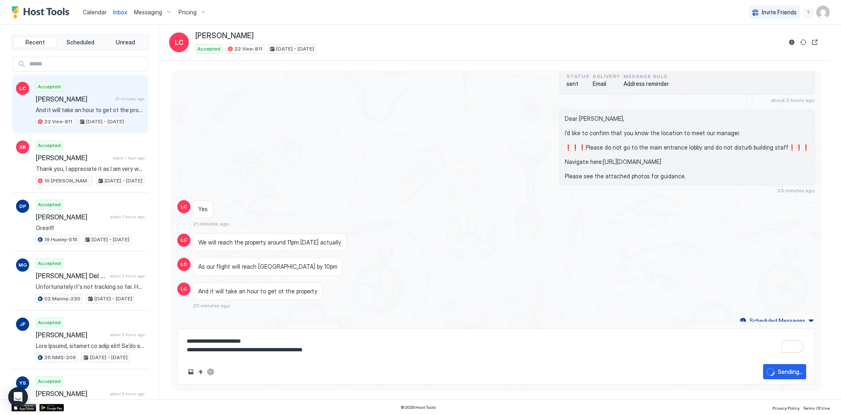
type textarea "*"
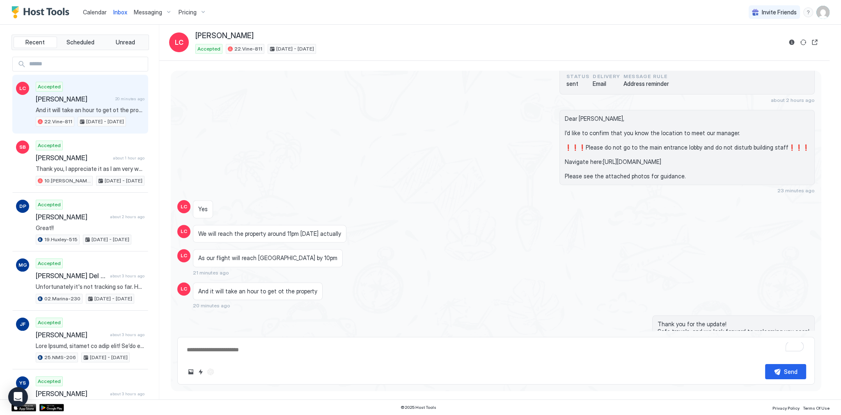
scroll to position [1762, 0]
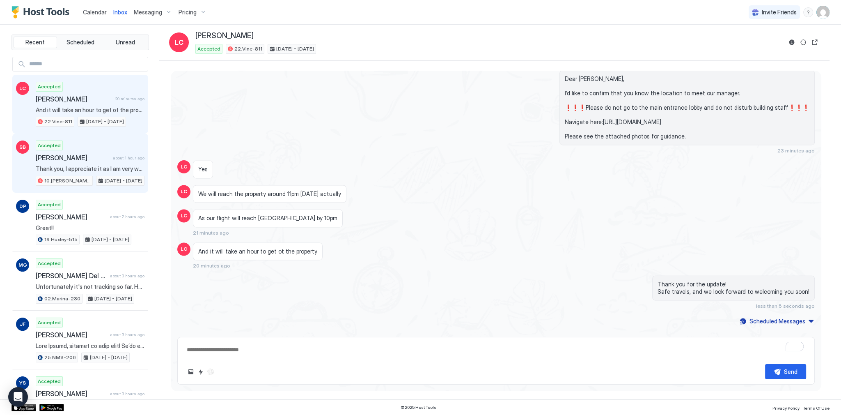
click at [110, 143] on div "Accepted [PERSON_NAME] about 1 hour ago Thank you, I appreciate it as I am very…" at bounding box center [90, 162] width 109 height 45
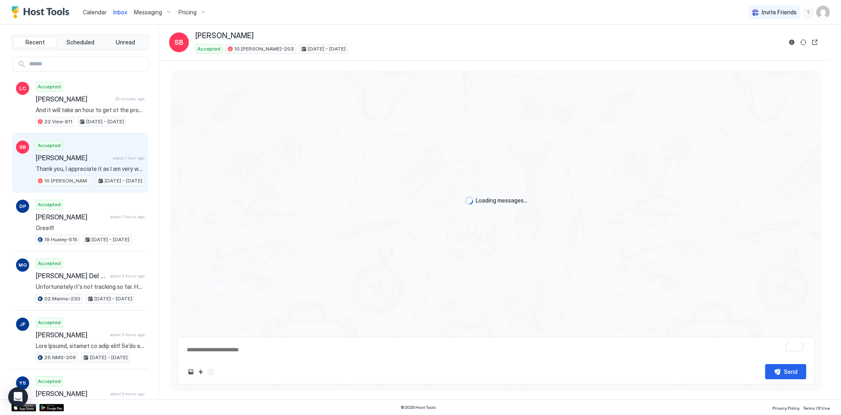
scroll to position [2396, 0]
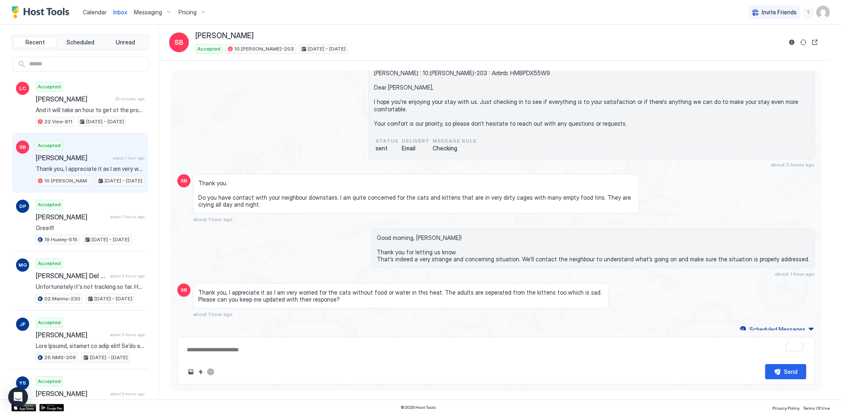
click at [291, 289] on span "Thank you, I appreciate it as I am very worried for the cats without food or wa…" at bounding box center [400, 296] width 405 height 14
click at [352, 289] on span "Thank you, I appreciate it as I am very worried for the cats without food or wa…" at bounding box center [400, 296] width 405 height 14
click at [360, 289] on span "Thank you, I appreciate it as I am very worried for the cats without food or wa…" at bounding box center [400, 296] width 405 height 14
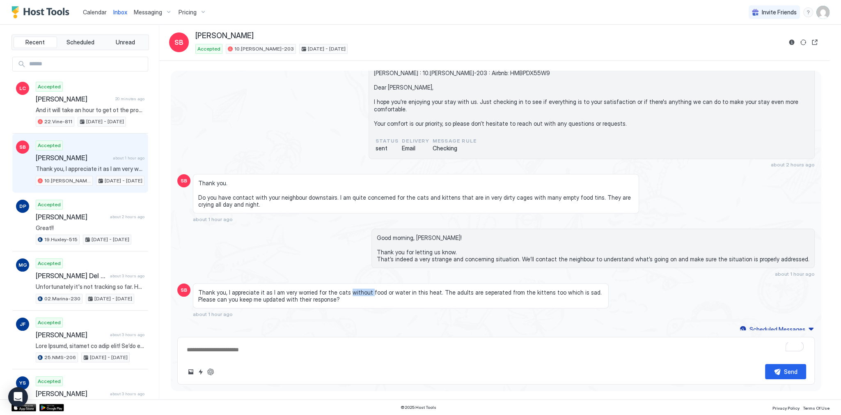
click at [360, 289] on span "Thank you, I appreciate it as I am very worried for the cats without food or wa…" at bounding box center [400, 296] width 405 height 14
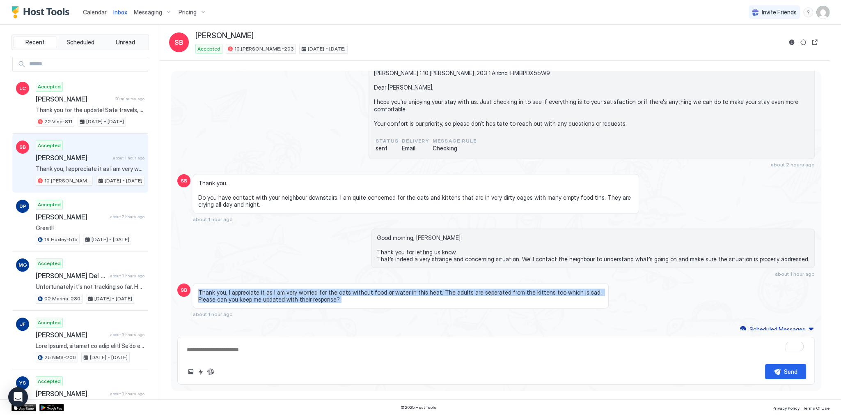
drag, startPoint x: 360, startPoint y: 271, endPoint x: 358, endPoint y: 278, distance: 7.6
click at [358, 289] on span "Thank you, I appreciate it as I am very worried for the cats without food or wa…" at bounding box center [400, 296] width 405 height 14
click at [320, 289] on span "Thank you, I appreciate it as I am very worried for the cats without food or wa…" at bounding box center [400, 296] width 405 height 14
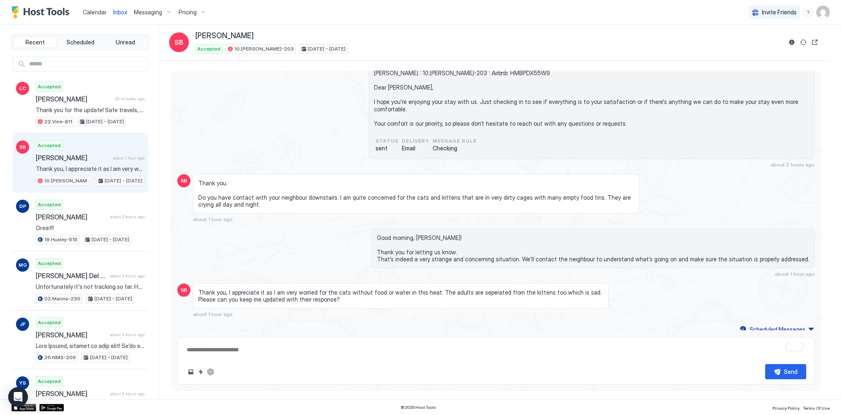
drag, startPoint x: 217, startPoint y: 370, endPoint x: 212, endPoint y: 371, distance: 4.8
click at [217, 370] on div "Send" at bounding box center [496, 371] width 620 height 15
click at [210, 372] on button "ChatGPT Auto Reply" at bounding box center [211, 372] width 10 height 10
type textarea "*"
type textarea "**********"
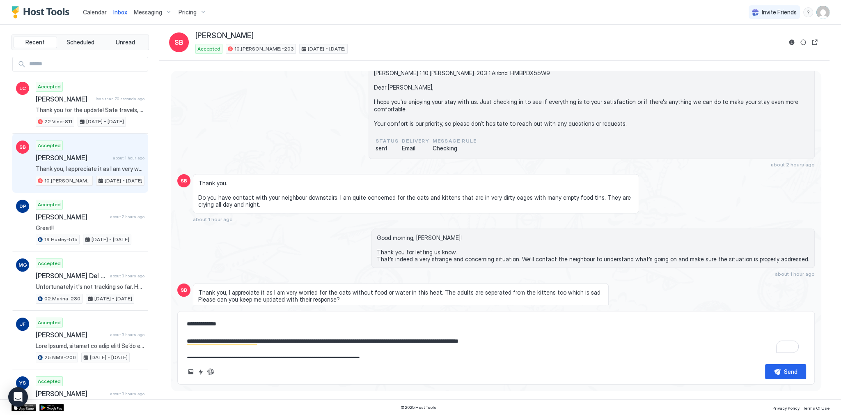
scroll to position [8, 0]
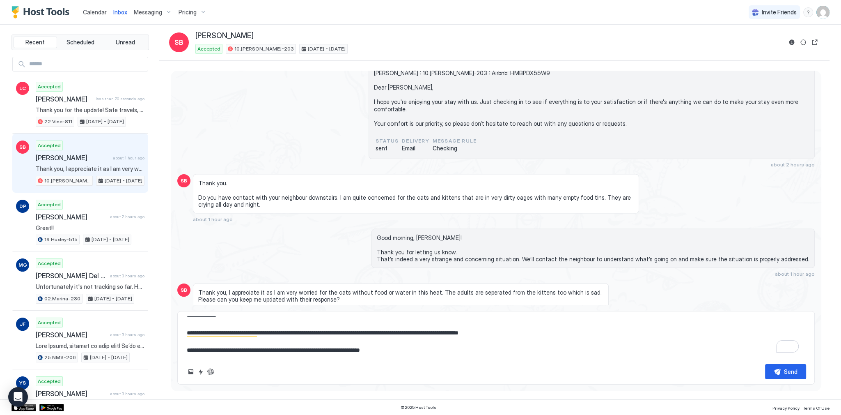
click at [355, 346] on textarea "**********" at bounding box center [496, 336] width 620 height 41
click at [616, 327] on textarea "**********" at bounding box center [496, 336] width 620 height 41
click at [650, 341] on textarea "**********" at bounding box center [496, 336] width 620 height 41
click at [616, 338] on textarea "**********" at bounding box center [496, 336] width 620 height 41
type textarea "*"
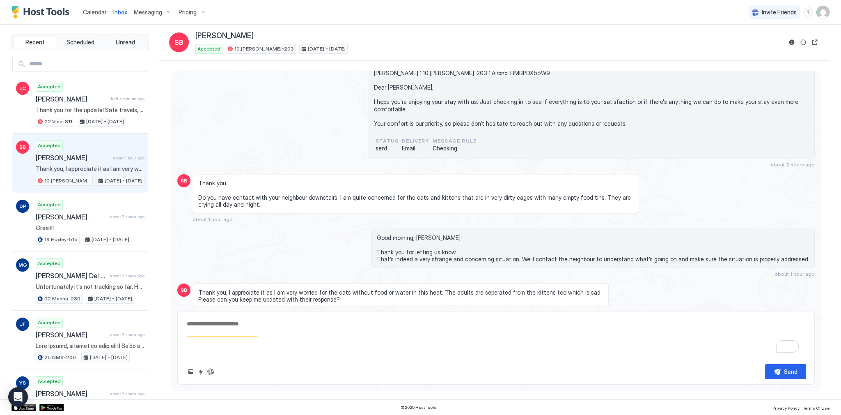
scroll to position [0, 0]
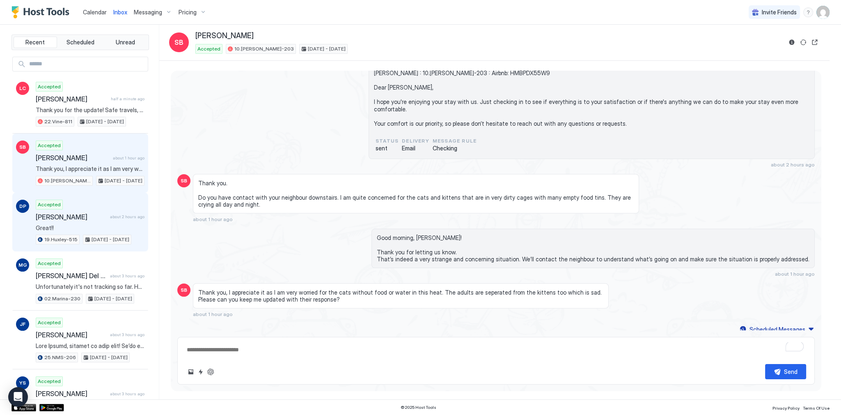
click at [135, 206] on div "Accepted [PERSON_NAME] about 2 hours ago Great!! 19.[PERSON_NAME]-515 [DATE] - …" at bounding box center [90, 221] width 109 height 45
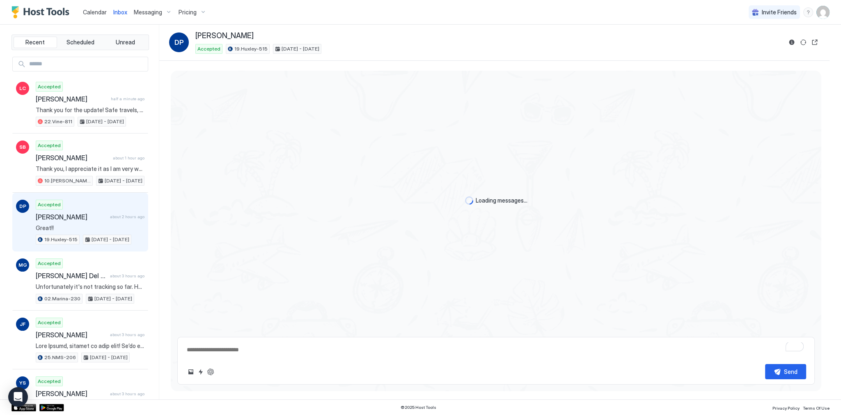
scroll to position [622, 0]
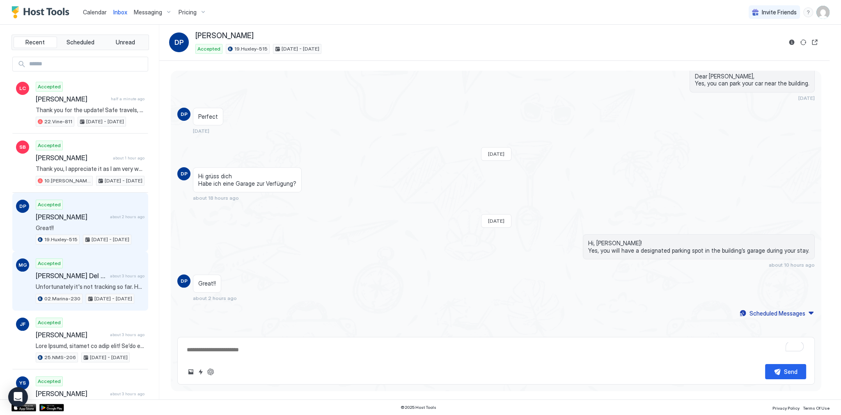
click at [76, 283] on span "Unfortunately it's not tracking so far. However we already block it." at bounding box center [90, 286] width 109 height 7
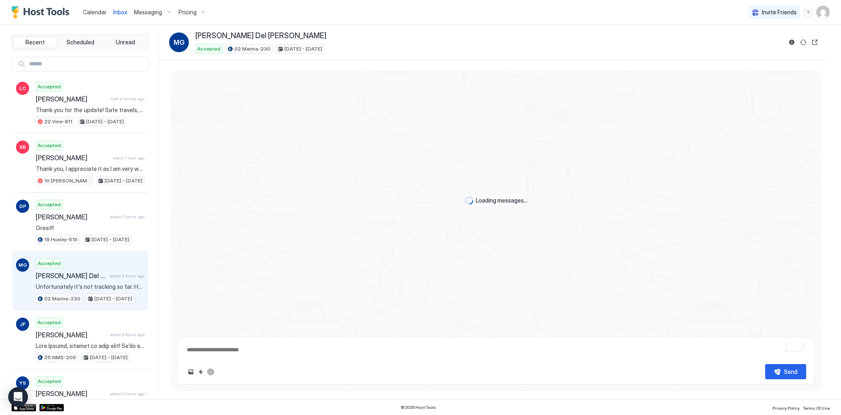
scroll to position [543, 0]
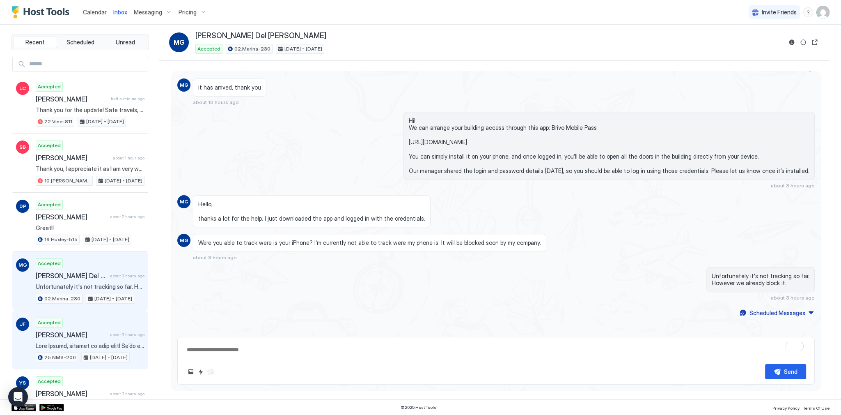
click at [90, 314] on div "JF Accepted [PERSON_NAME] about 3 hours ago 25.NMS-206 [DATE] - [DATE]" at bounding box center [80, 339] width 136 height 59
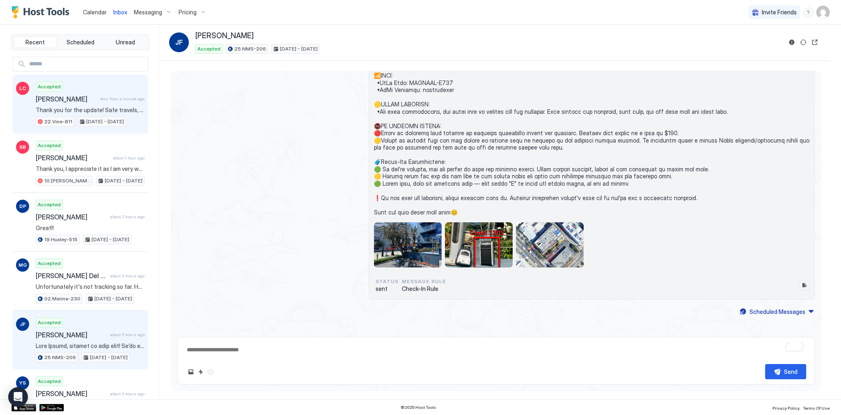
click at [94, 125] on div "[DATE] - [DATE]" at bounding box center [102, 122] width 48 height 10
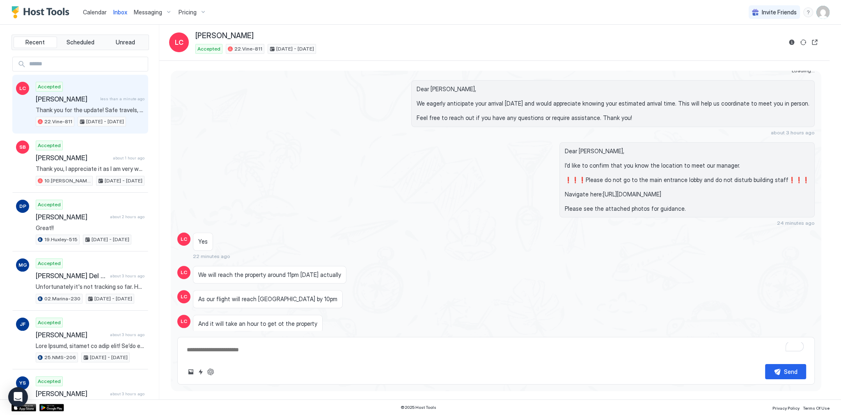
type textarea "*"
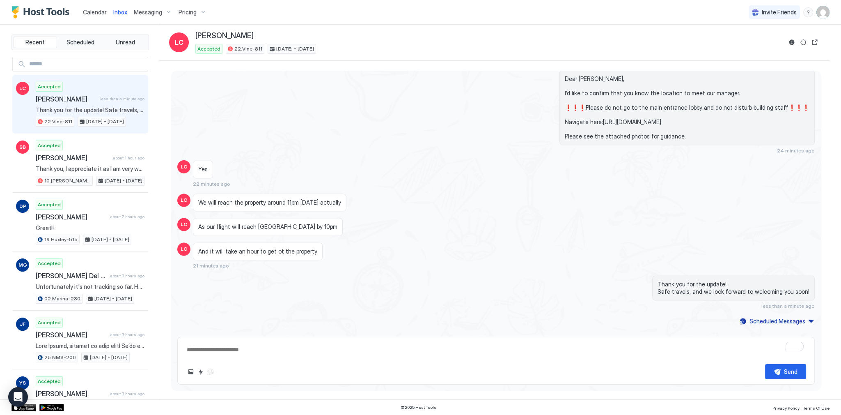
click at [314, 105] on div "Dear [PERSON_NAME], I’d like to confirm that you know the location to meet our …" at bounding box center [495, 112] width 637 height 84
click at [96, 12] on span "Calendar" at bounding box center [95, 12] width 24 height 7
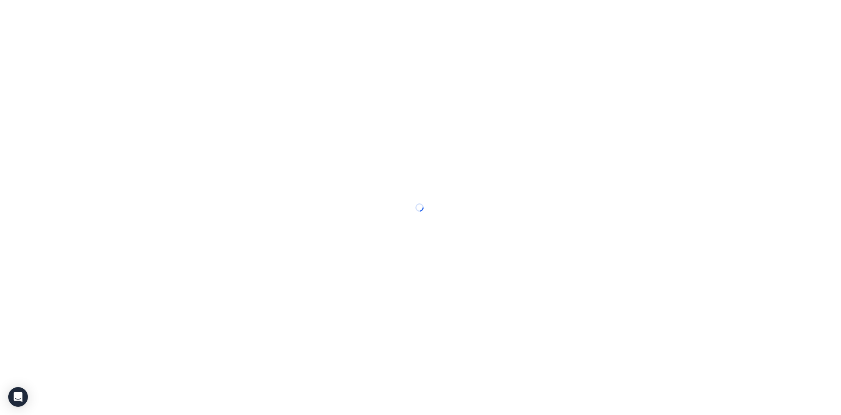
click at [96, 12] on div at bounding box center [420, 207] width 841 height 415
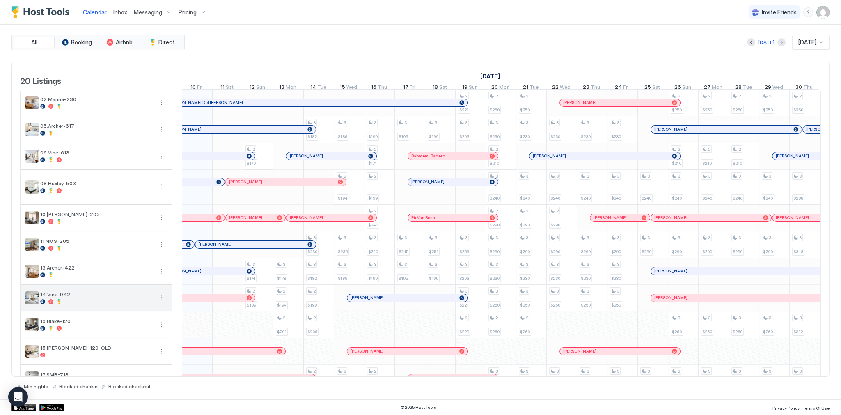
click at [383, 54] on div "All Booking Airbnb Direct [DATE] [DATE] 20 Listings [DATE] [DATE] [DATE] 25 Thu…" at bounding box center [420, 211] width 818 height 355
click at [347, 45] on div "[DATE] [DATE]" at bounding box center [507, 42] width 643 height 15
drag, startPoint x: 409, startPoint y: 33, endPoint x: 399, endPoint y: 35, distance: 9.7
click at [409, 33] on div "All Booking Airbnb Direct [DATE] [DATE] 20 Listings [DATE] [DATE] [DATE] 25 Thu…" at bounding box center [420, 212] width 818 height 374
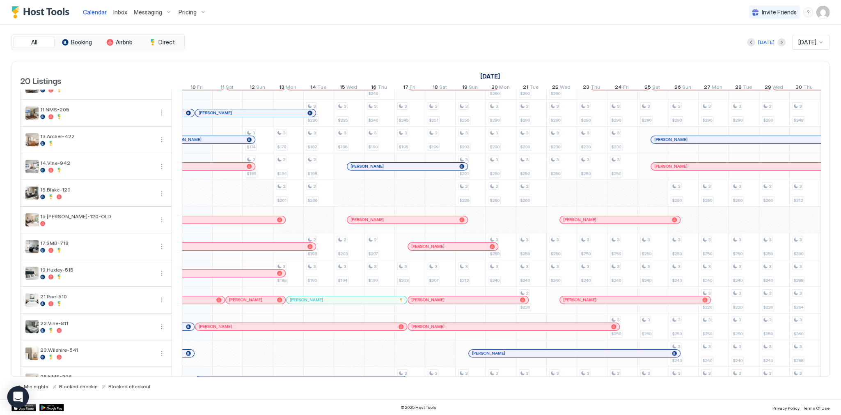
click at [13, 392] on div "Open Intercom Messenger" at bounding box center [18, 397] width 22 height 22
click at [289, 49] on div "[DATE] [DATE]" at bounding box center [507, 42] width 643 height 15
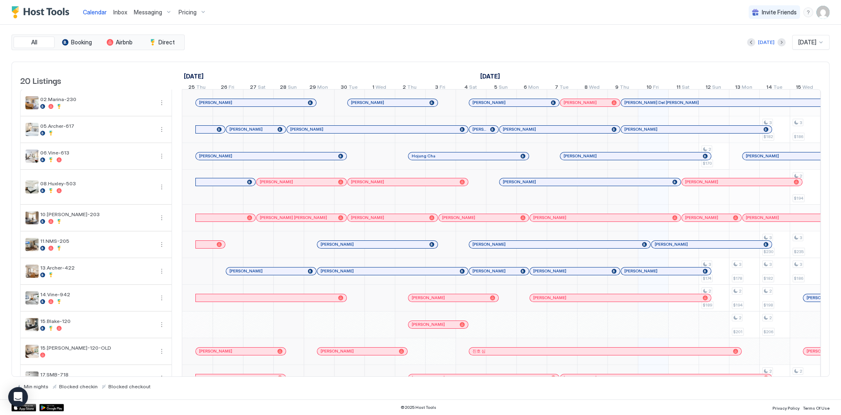
click at [484, 43] on div "[DATE] [DATE]" at bounding box center [507, 42] width 643 height 15
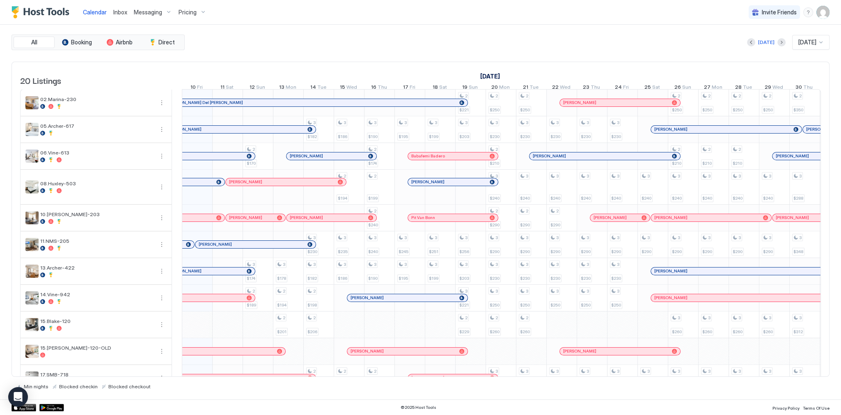
click at [620, 28] on div "All Booking Airbnb Direct [DATE] [DATE] 20 Listings [DATE] [DATE] [DATE] 25 Thu…" at bounding box center [420, 212] width 818 height 374
click at [124, 14] on span "Inbox" at bounding box center [120, 12] width 14 height 7
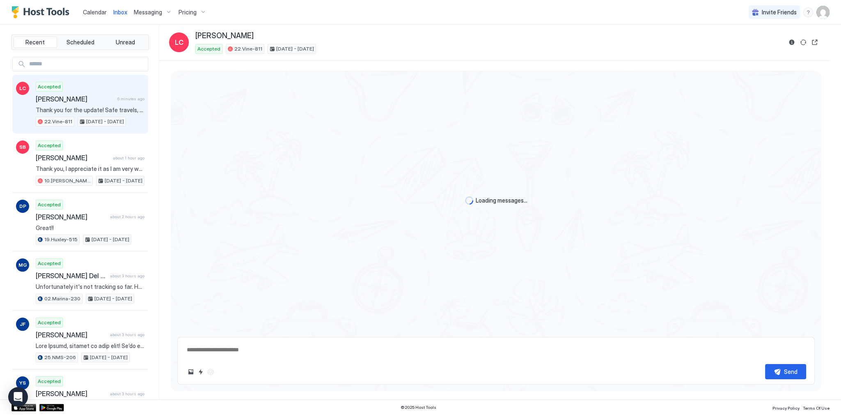
type textarea "*"
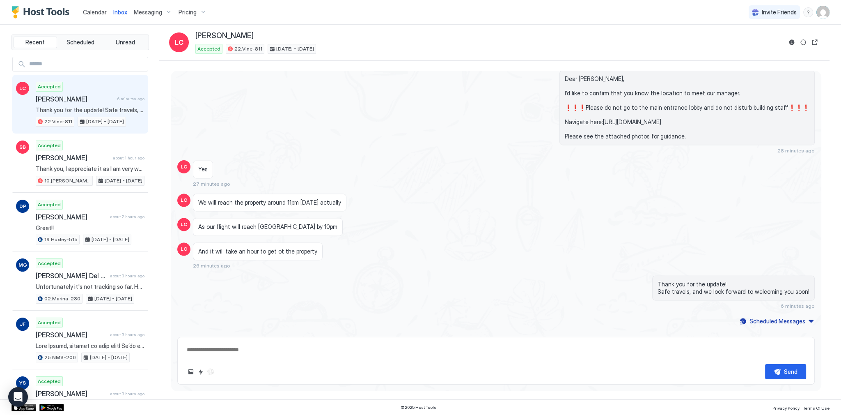
scroll to position [1762, 0]
click at [376, 246] on div "And it will take an hour to get ot the property 26 minutes ago" at bounding box center [416, 255] width 446 height 27
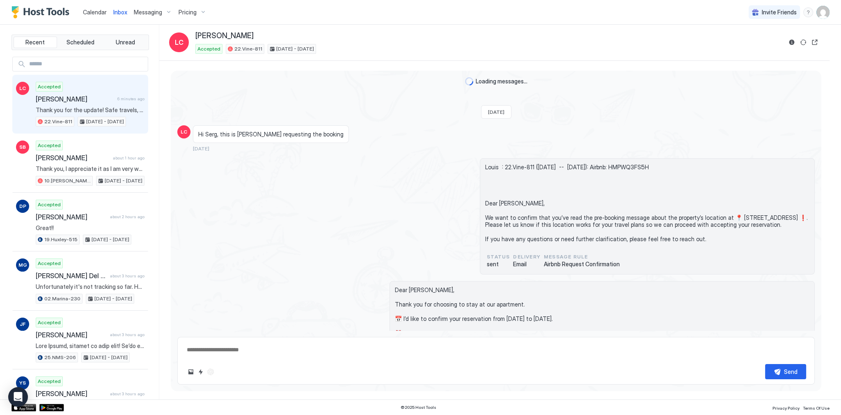
scroll to position [1762, 0]
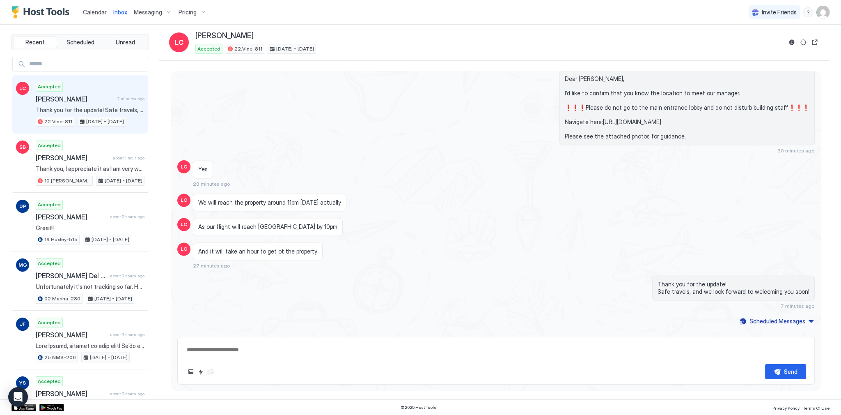
click at [101, 11] on span "Calendar" at bounding box center [95, 12] width 24 height 7
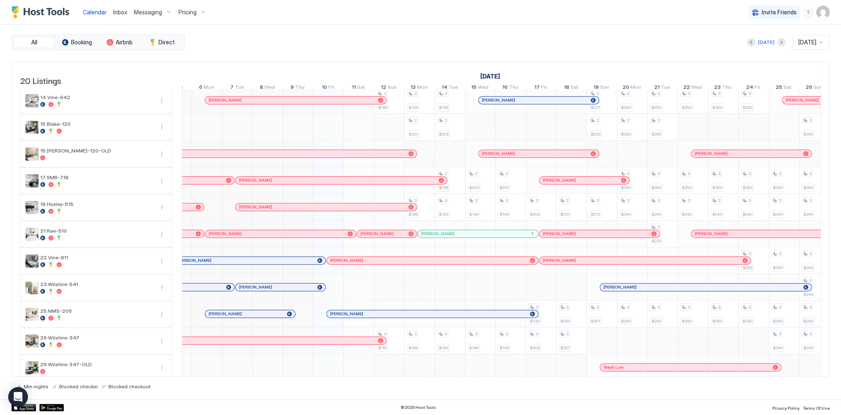
scroll to position [0, 325]
click at [292, 316] on div "[PERSON_NAME]" at bounding box center [250, 313] width 90 height 5
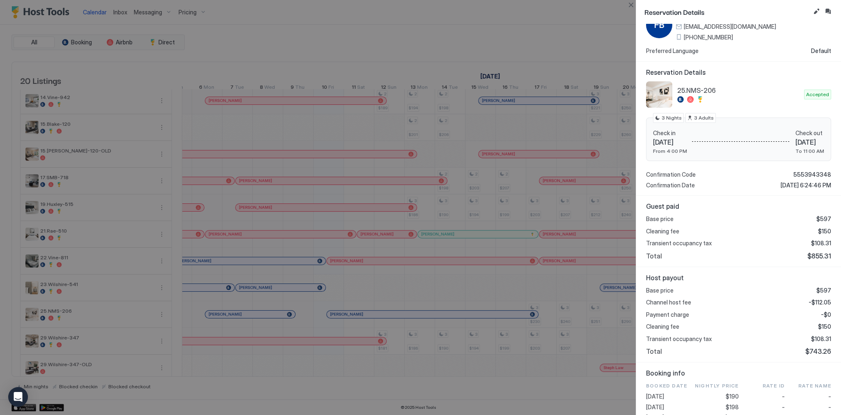
scroll to position [133, 0]
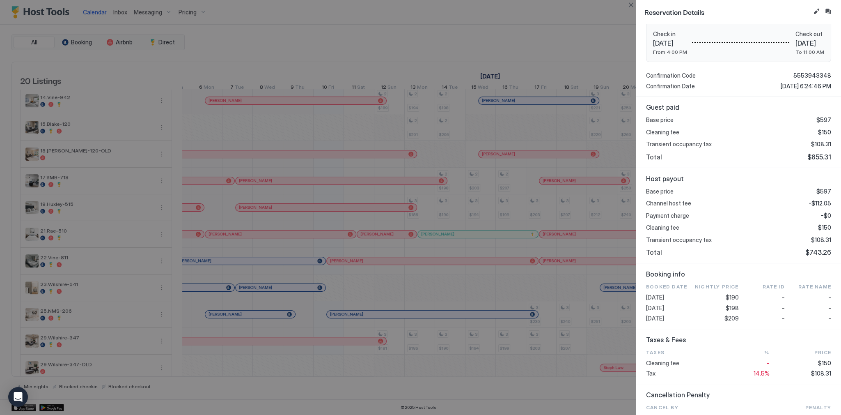
click at [340, 75] on div at bounding box center [420, 207] width 841 height 415
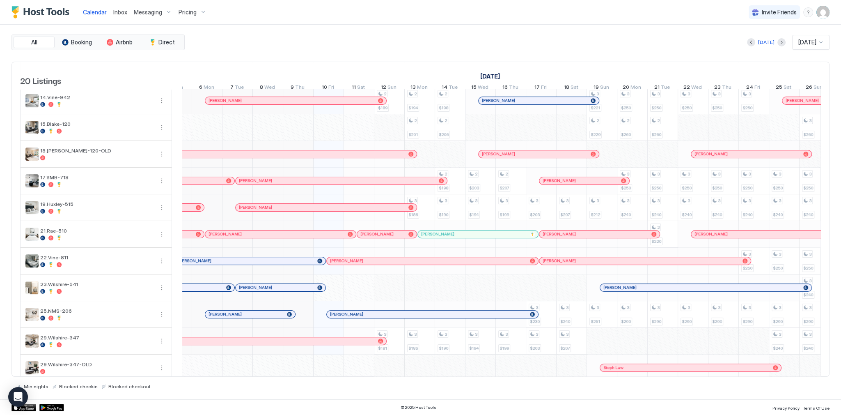
click at [309, 47] on div "Today Oct 2025" at bounding box center [507, 42] width 643 height 15
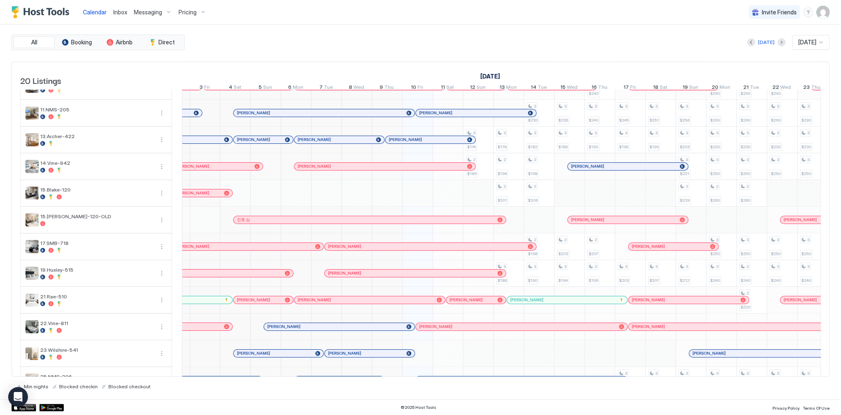
scroll to position [0, 292]
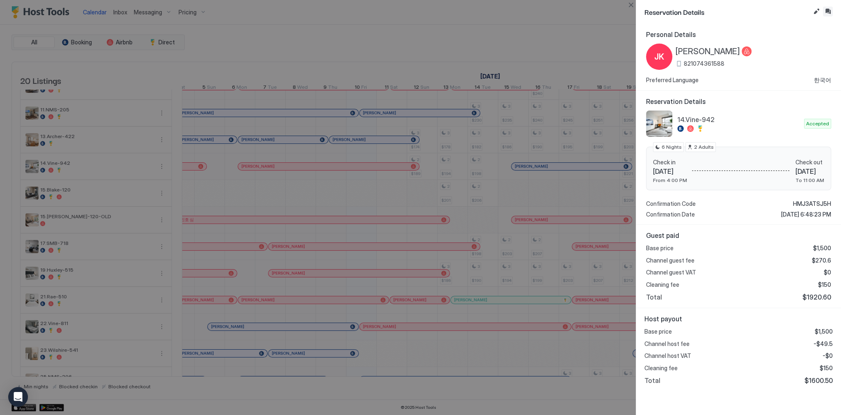
click at [829, 11] on button "Inbox" at bounding box center [828, 12] width 10 height 10
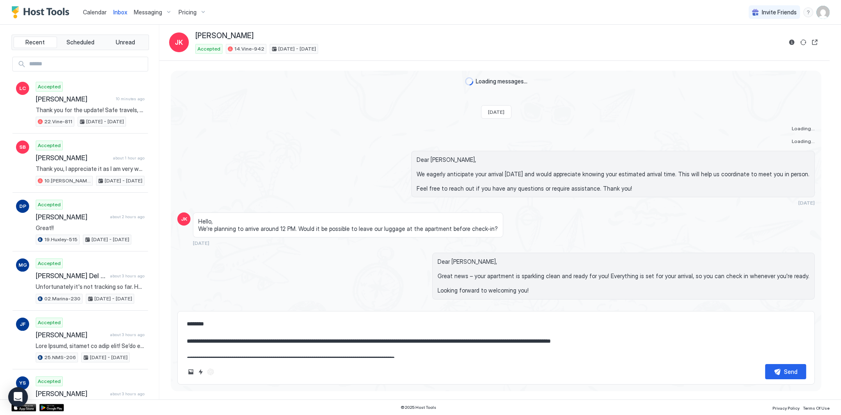
click at [426, 343] on textarea "**********" at bounding box center [496, 336] width 620 height 41
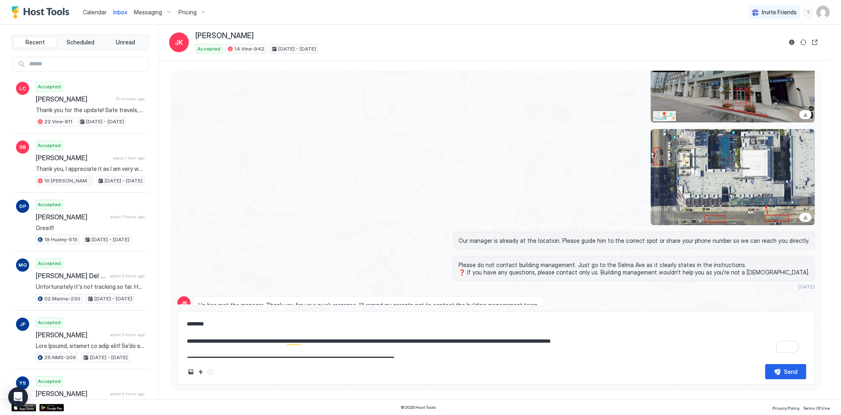
scroll to position [3070, 0]
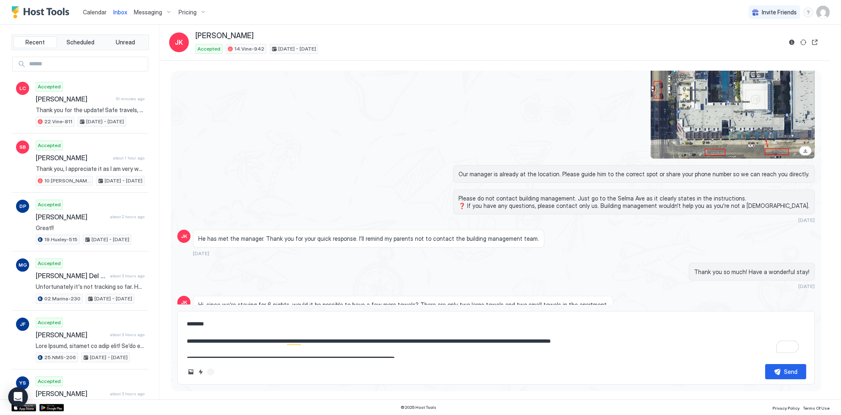
click at [468, 349] on textarea "**********" at bounding box center [496, 336] width 620 height 41
paste textarea "*******"
type textarea "*"
type textarea "**********"
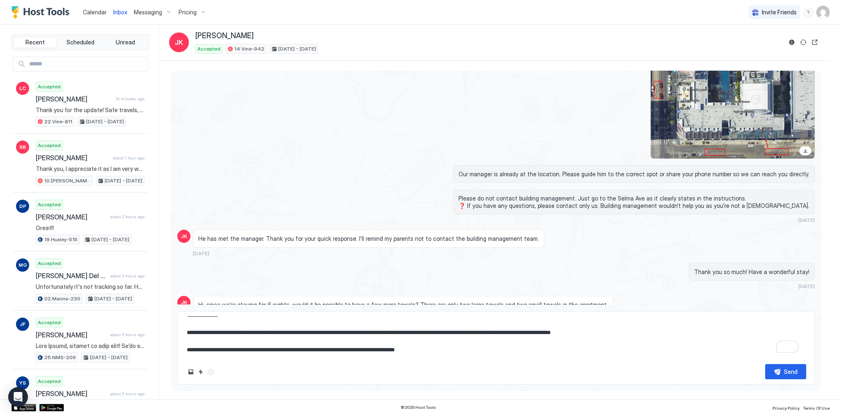
type textarea "*"
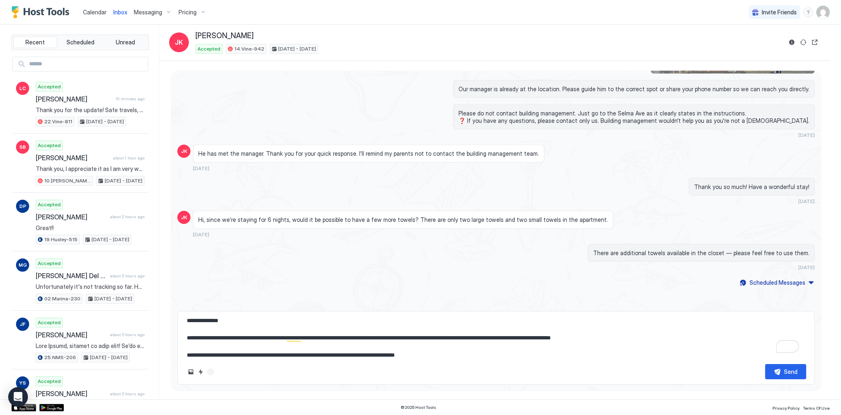
scroll to position [0, 0]
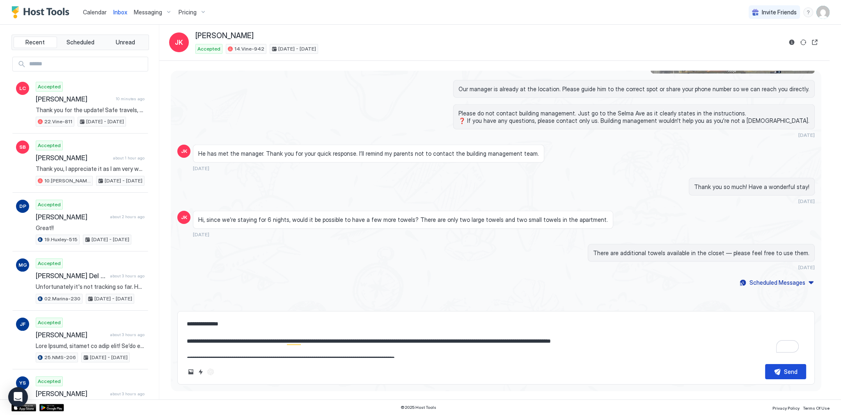
type textarea "**********"
click at [782, 367] on button "Send" at bounding box center [785, 371] width 41 height 15
type textarea "*"
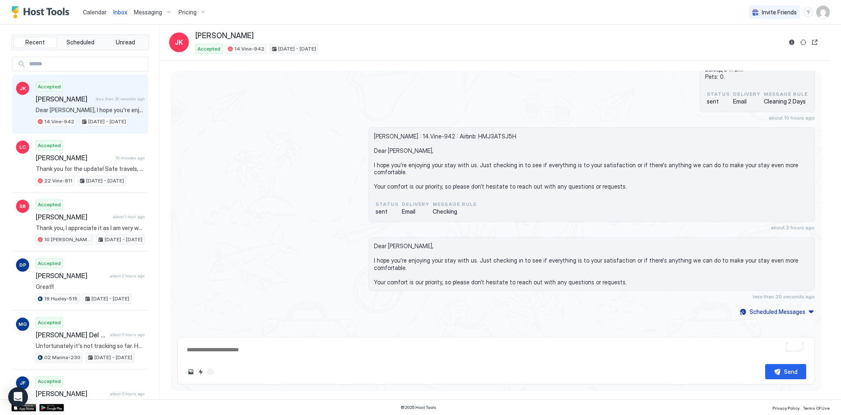
click at [101, 13] on span "Calendar" at bounding box center [95, 12] width 24 height 7
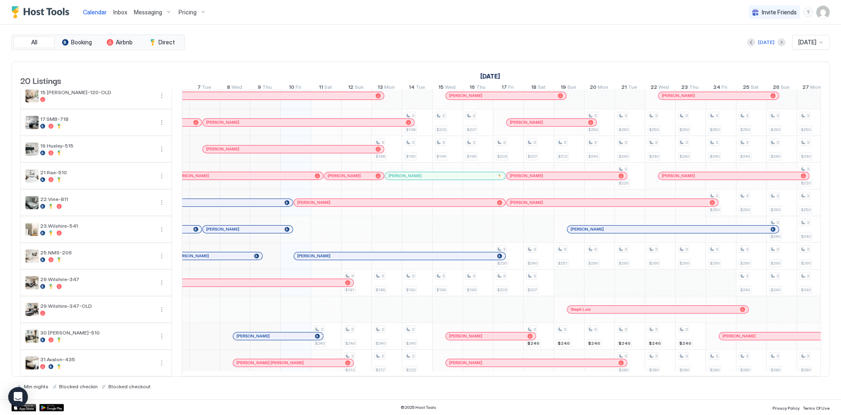
click at [285, 173] on div "[PERSON_NAME]" at bounding box center [244, 175] width 136 height 5
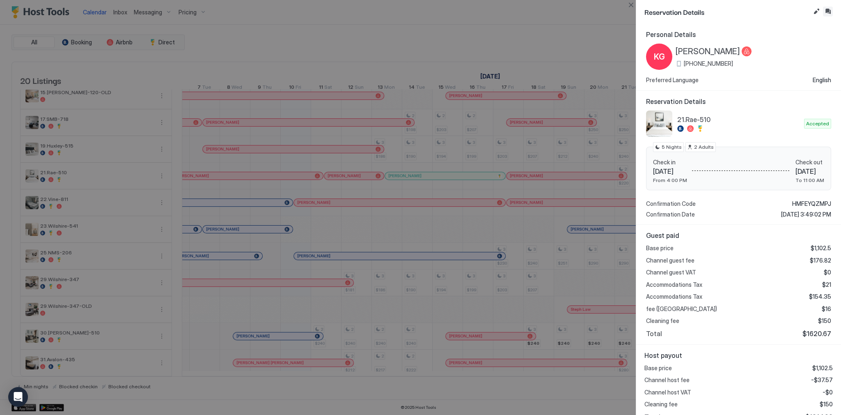
click at [824, 13] on button "Inbox" at bounding box center [828, 12] width 10 height 10
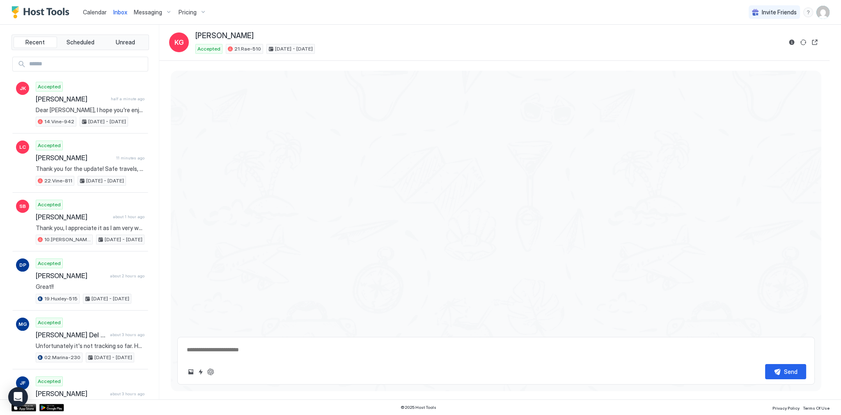
click at [349, 351] on textarea at bounding box center [496, 349] width 620 height 15
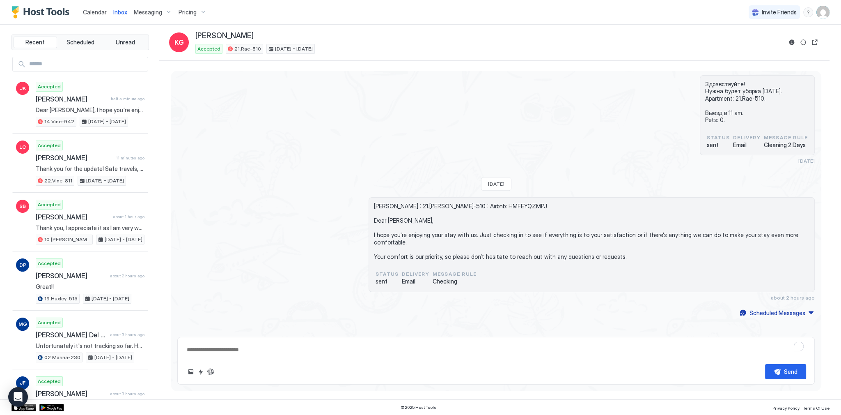
paste textarea "**********"
type textarea "*"
type textarea "**********"
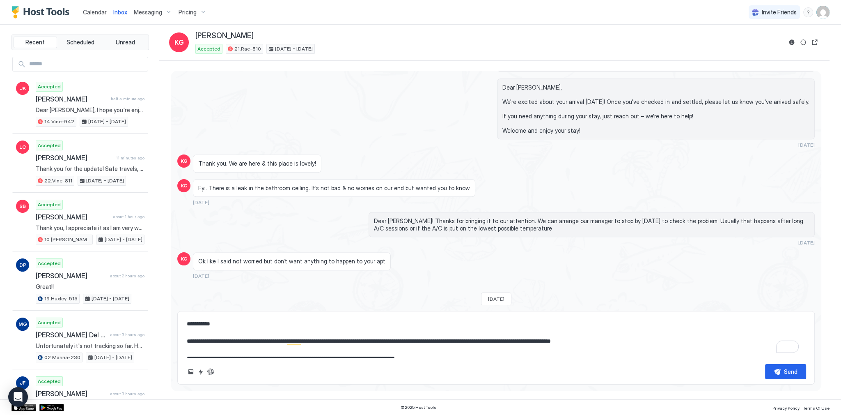
type textarea "*"
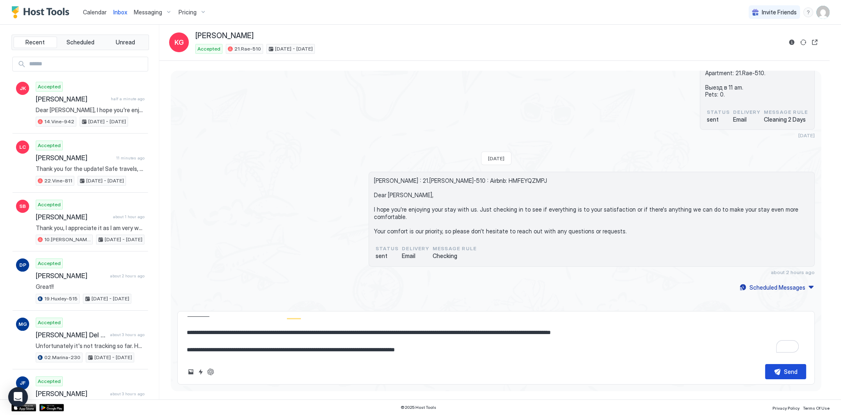
type textarea "**********"
click at [773, 369] on button "Send" at bounding box center [785, 371] width 41 height 15
type textarea "*"
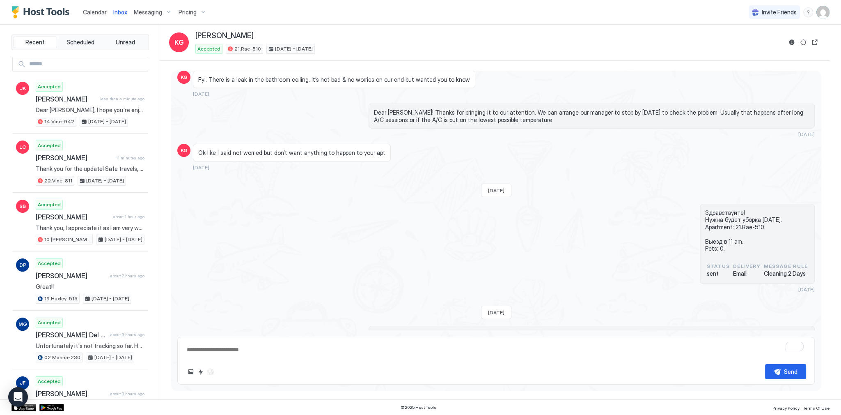
drag, startPoint x: 371, startPoint y: 182, endPoint x: 359, endPoint y: 177, distance: 13.3
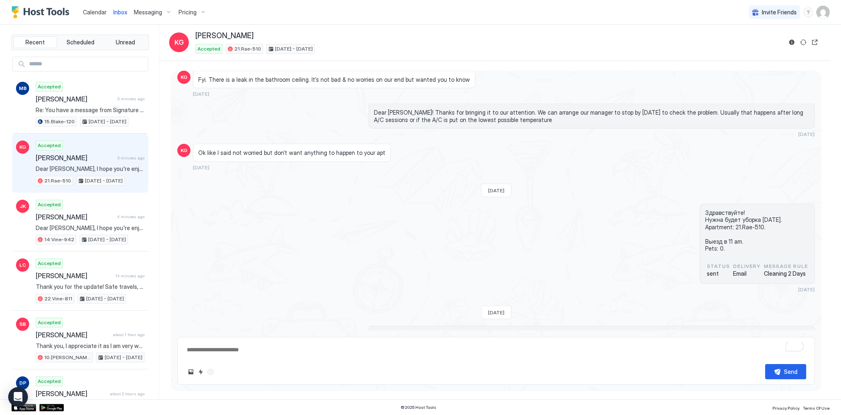
click at [376, 251] on div "Здравствуйте! Нужна будет уборка Sat, October 11th. Apartment: 21.Rae-510. Выез…" at bounding box center [495, 248] width 637 height 89
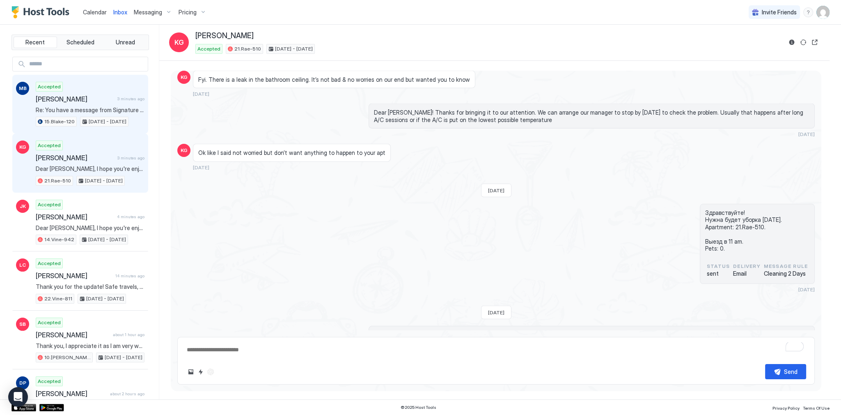
click at [110, 106] on span "Re: You have a message from Signature One Bedroom Apartment I am trying to conf…" at bounding box center [90, 109] width 109 height 7
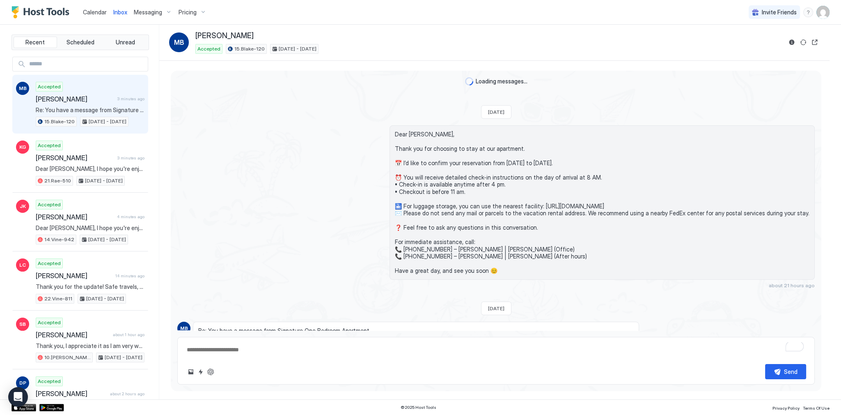
scroll to position [86, 0]
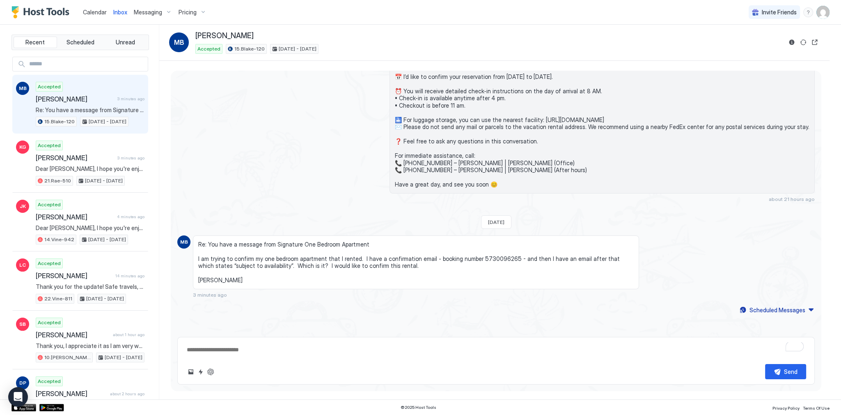
click at [333, 264] on span "Re: You have a message from Signature One Bedroom Apartment I am trying to conf…" at bounding box center [416, 262] width 436 height 43
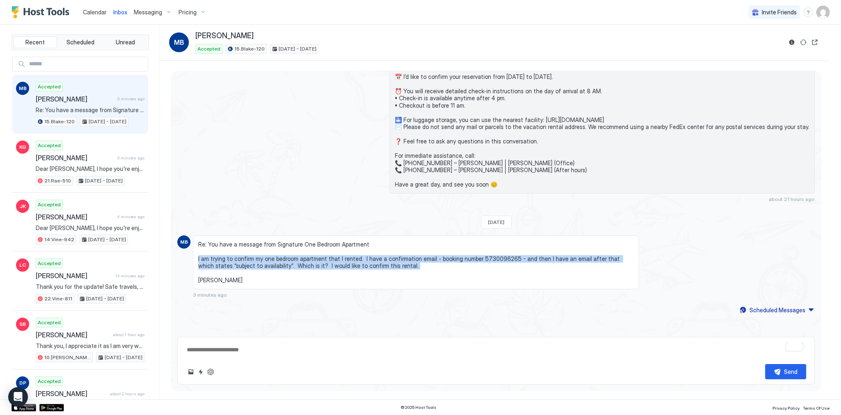
click at [333, 264] on span "Re: You have a message from Signature One Bedroom Apartment I am trying to conf…" at bounding box center [416, 262] width 436 height 43
click at [439, 265] on span "Re: You have a message from Signature One Bedroom Apartment I am trying to conf…" at bounding box center [416, 262] width 436 height 43
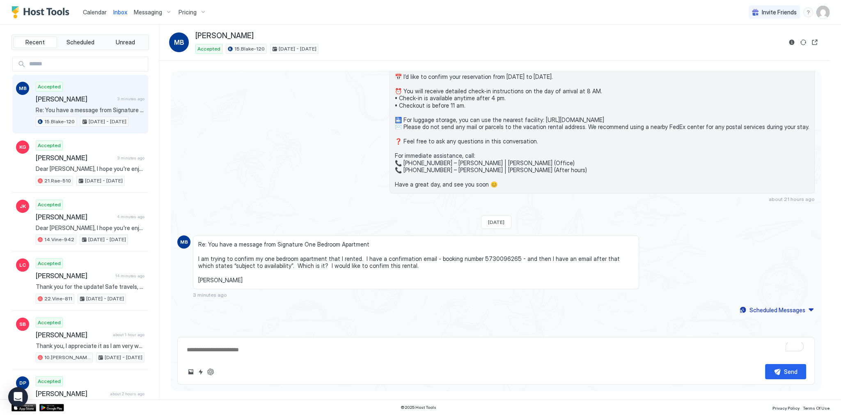
click at [439, 265] on span "Re: You have a message from Signature One Bedroom Apartment I am trying to conf…" at bounding box center [416, 262] width 436 height 43
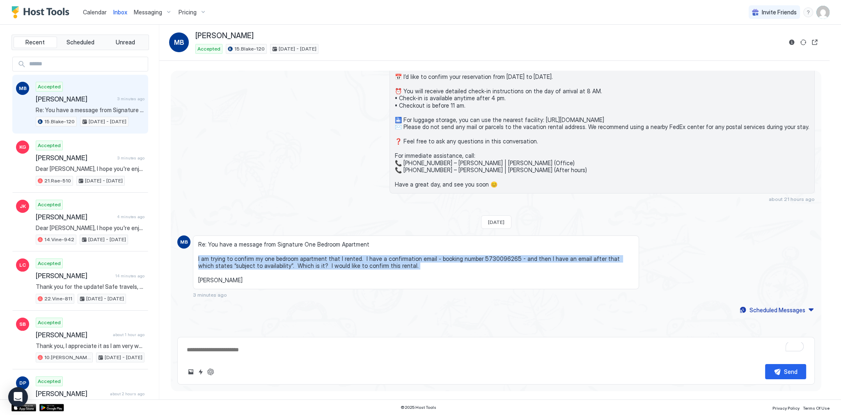
click at [439, 265] on span "Re: You have a message from Signature One Bedroom Apartment I am trying to conf…" at bounding box center [416, 262] width 436 height 43
click at [215, 370] on button "ChatGPT Auto Reply" at bounding box center [211, 372] width 10 height 10
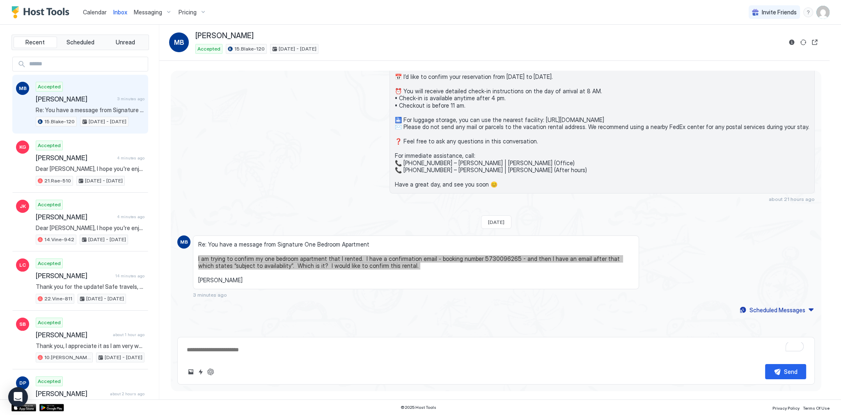
type textarea "*"
type textarea "**********"
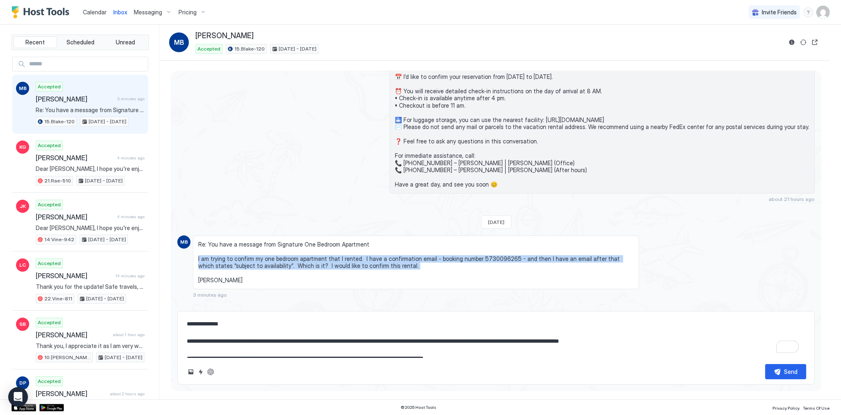
click at [283, 341] on textarea "**********" at bounding box center [496, 336] width 620 height 41
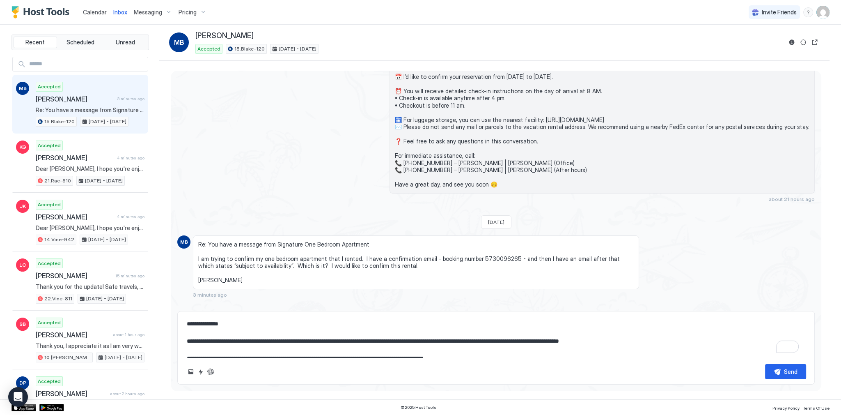
type textarea "*"
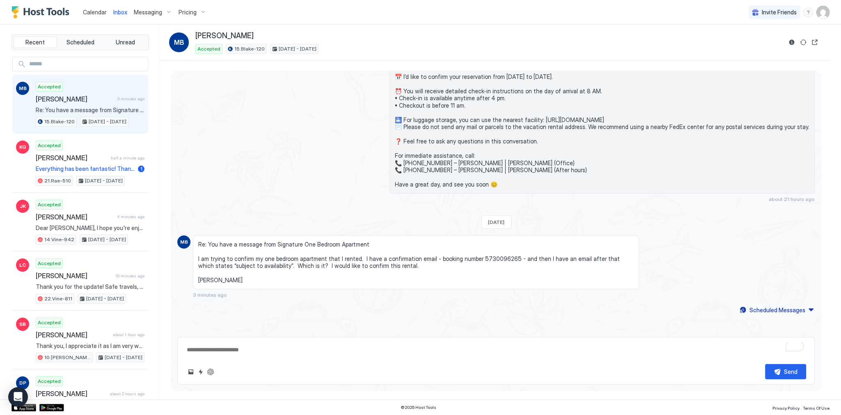
click at [272, 355] on textarea "To enrich screen reader interactions, please activate Accessibility in Grammarl…" at bounding box center [496, 349] width 620 height 15
paste textarea "**********"
type textarea "*"
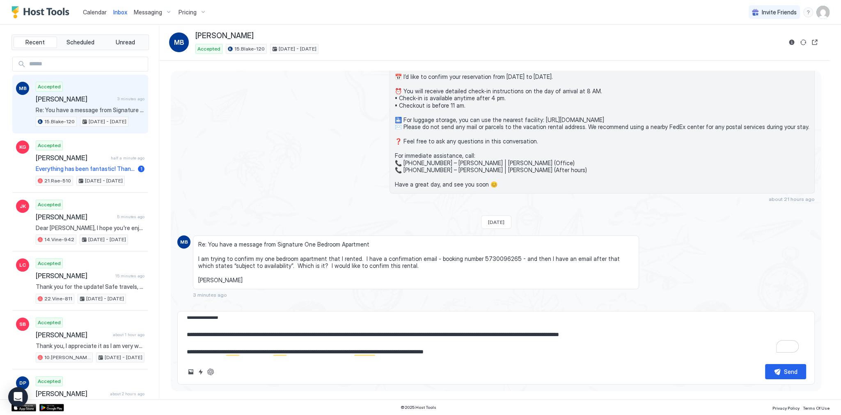
scroll to position [8, 0]
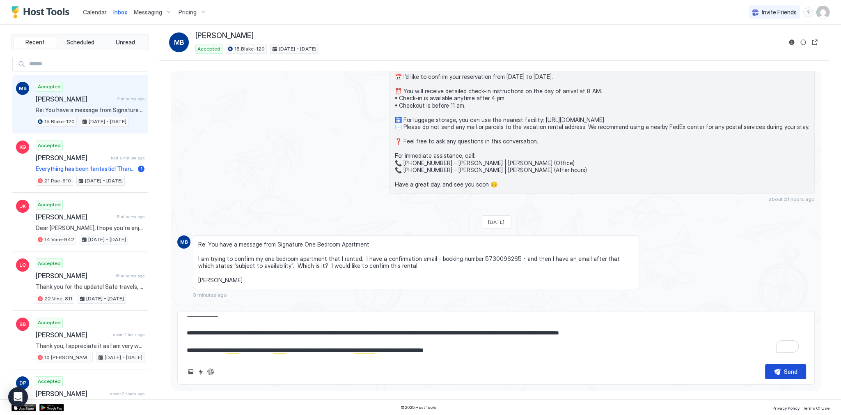
type textarea "**********"
click at [785, 372] on div "Send" at bounding box center [791, 371] width 14 height 9
type textarea "*"
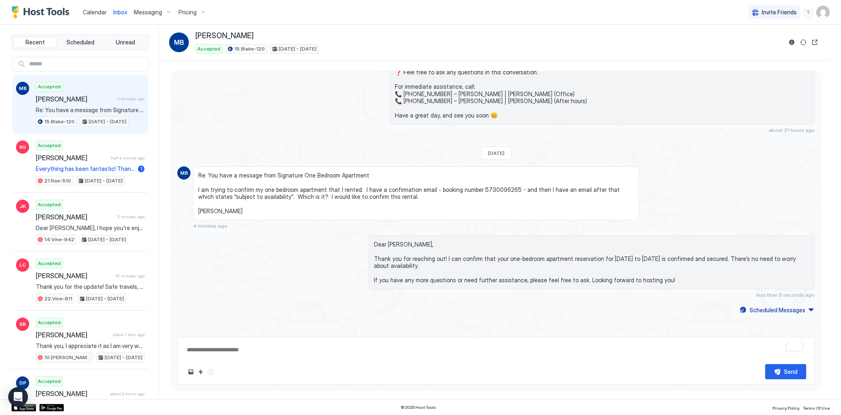
scroll to position [0, 0]
type textarea "*"
click at [655, 121] on div "Dear [PERSON_NAME], Thank you for choosing to stay at our apartment. 📅 I’d like…" at bounding box center [602, 47] width 425 height 154
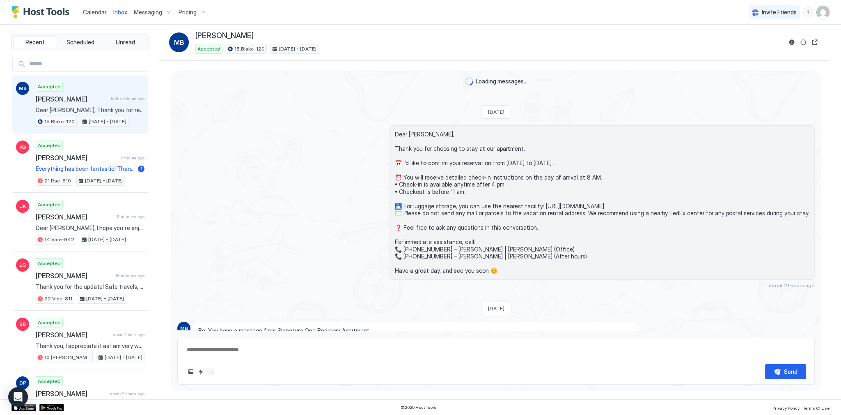
scroll to position [155, 0]
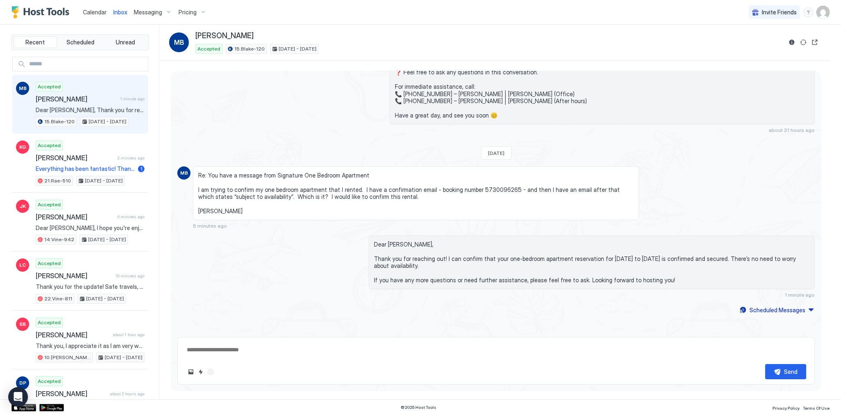
click at [363, 126] on div "Dear [PERSON_NAME], Thank you for choosing to stay at our apartment. 📅 I’d like…" at bounding box center [495, 51] width 637 height 163
drag, startPoint x: 641, startPoint y: 140, endPoint x: 643, endPoint y: 133, distance: 6.5
click at [639, 140] on div "Loading messages... [DATE] Dear [PERSON_NAME], Thank you for choosing to stay a…" at bounding box center [496, 123] width 651 height 416
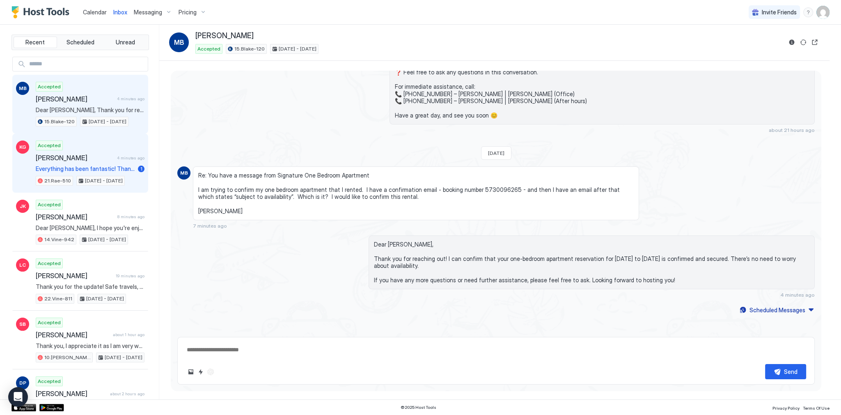
click at [128, 171] on span "Everything has been fantastic! Thank you." at bounding box center [85, 168] width 99 height 7
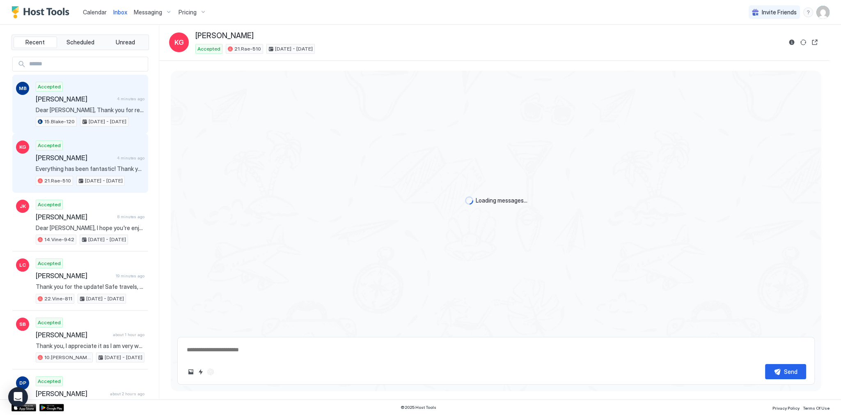
scroll to position [1576, 0]
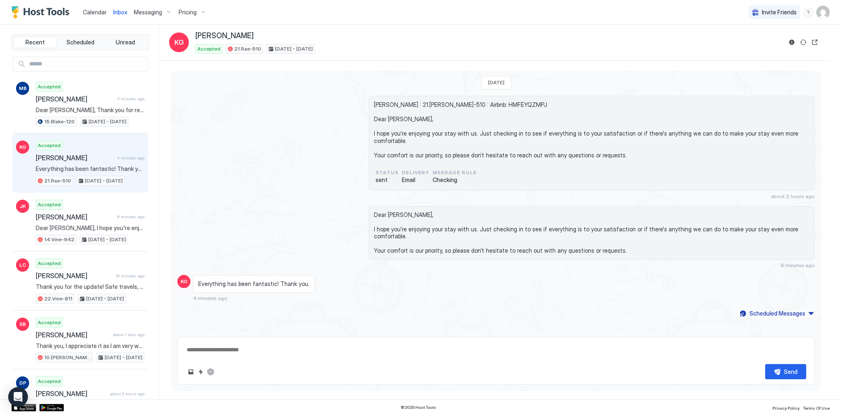
click at [93, 11] on span "Calendar" at bounding box center [95, 12] width 24 height 7
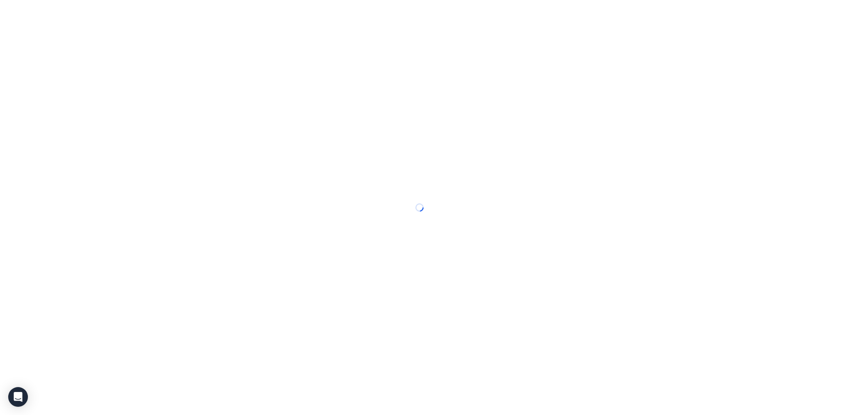
click at [0, 0] on span "Calendar" at bounding box center [0, 0] width 0 height 0
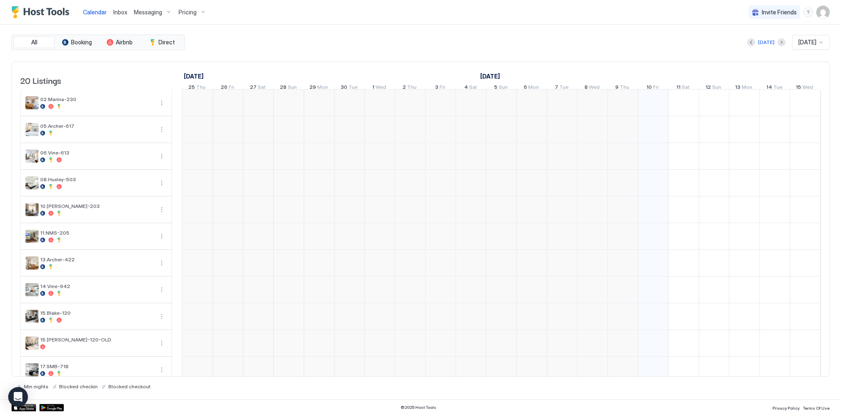
scroll to position [0, 456]
click at [103, 12] on span "Calendar" at bounding box center [95, 12] width 24 height 7
click at [14, 394] on icon "Open Intercom Messenger" at bounding box center [17, 396] width 9 height 11
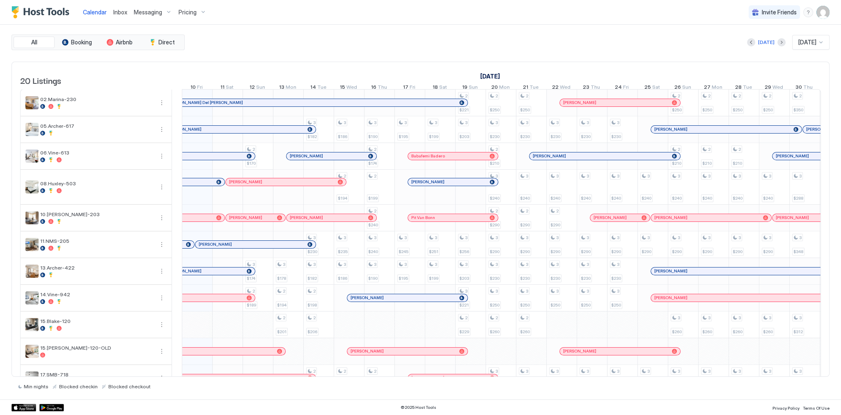
click at [253, 56] on div "All Booking Airbnb Direct [DATE] [DATE] 20 Listings [DATE] [DATE] [DATE] 25 Thu…" at bounding box center [420, 211] width 818 height 355
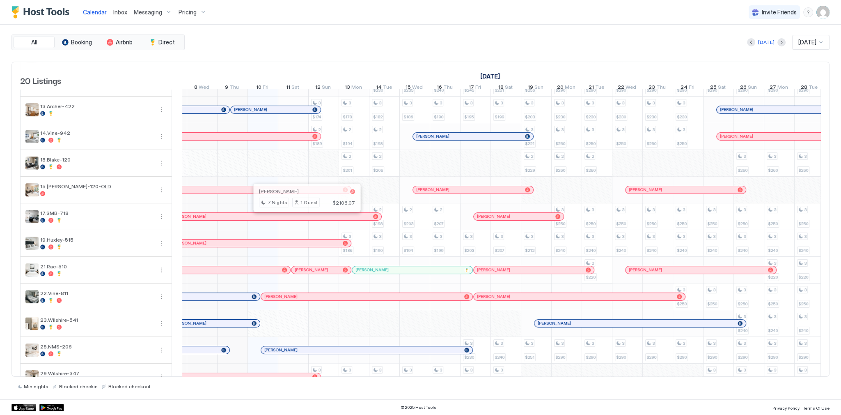
scroll to position [197, 0]
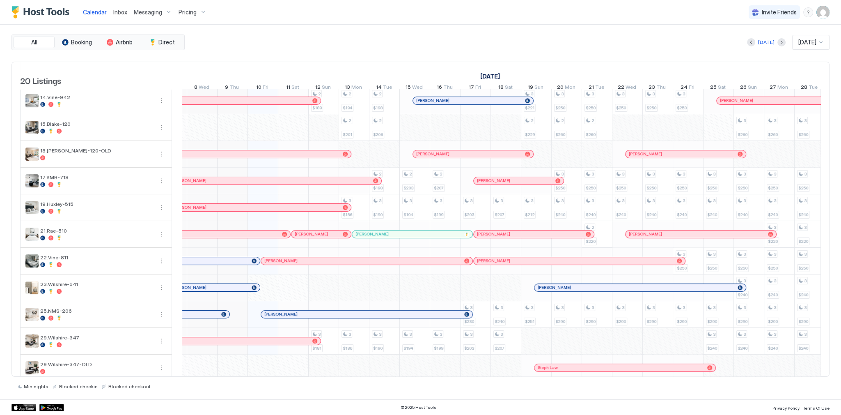
click at [113, 14] on span "Inbox" at bounding box center [120, 12] width 14 height 7
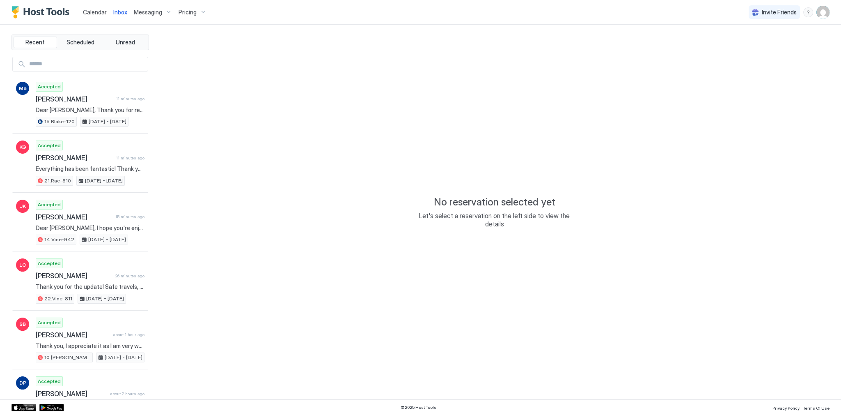
click at [100, 11] on span "Calendar" at bounding box center [95, 12] width 24 height 7
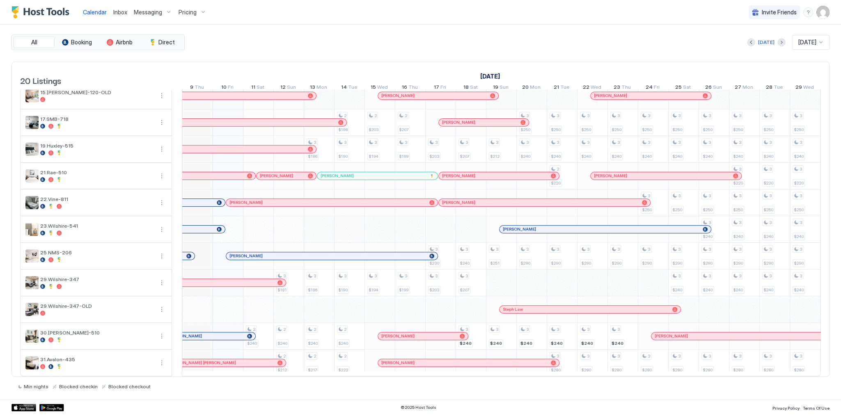
scroll to position [0, 423]
click at [351, 174] on div "[PERSON_NAME]" at bounding box center [375, 175] width 105 height 5
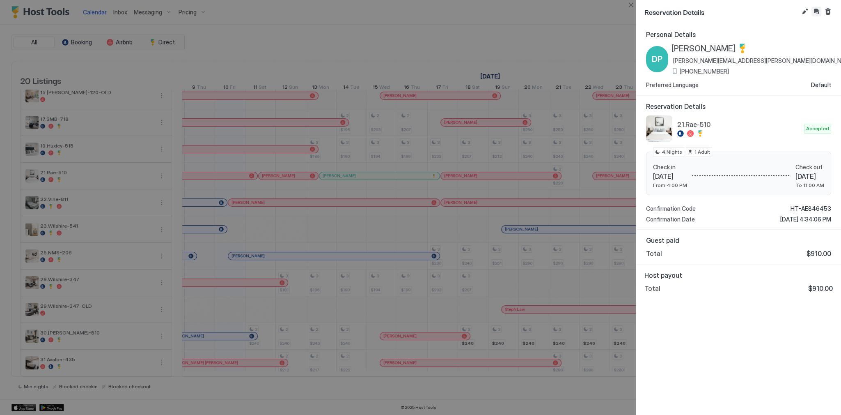
click at [819, 12] on button "Inbox" at bounding box center [816, 12] width 10 height 10
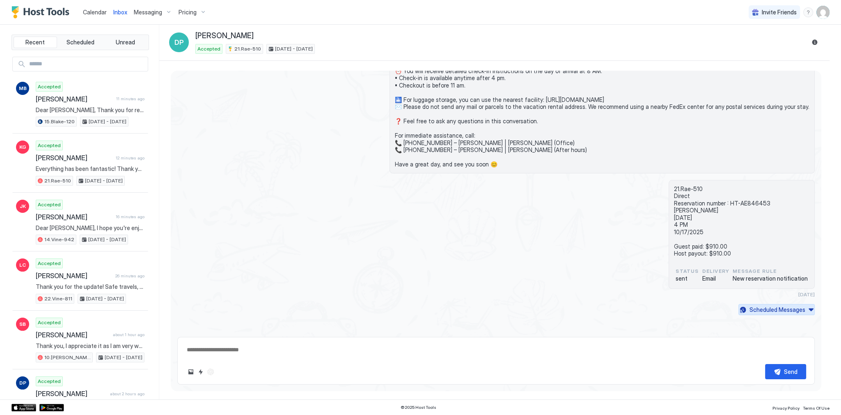
click at [756, 309] on div "Scheduled Messages" at bounding box center [778, 309] width 56 height 9
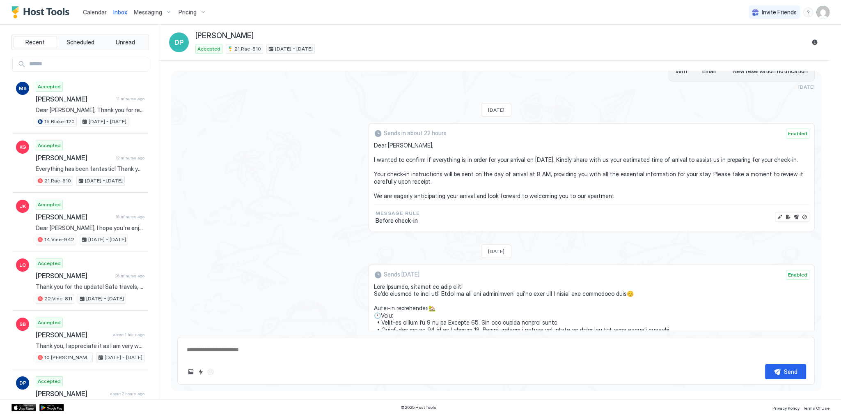
scroll to position [264, 0]
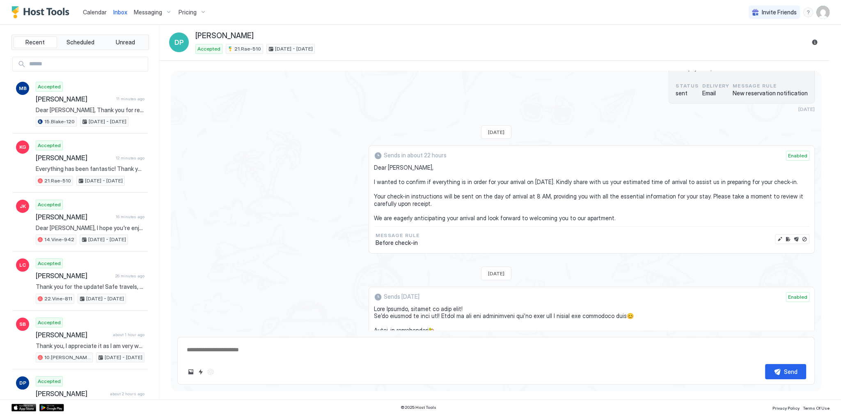
click at [386, 168] on span "Dear [PERSON_NAME], I wanted to confirm if everything is in order for your arri…" at bounding box center [592, 192] width 436 height 57
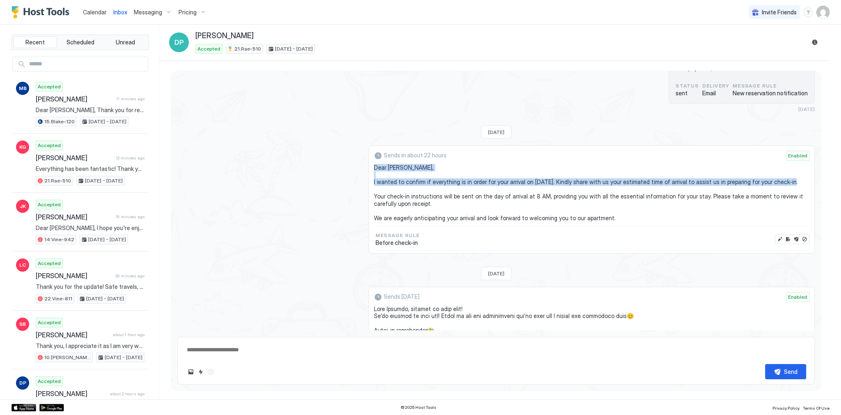
drag, startPoint x: 386, startPoint y: 168, endPoint x: 392, endPoint y: 181, distance: 14.9
click at [392, 181] on span "Dear [PERSON_NAME], I wanted to confirm if everything is in order for your arri…" at bounding box center [592, 192] width 436 height 57
copy span "Dear [PERSON_NAME], I wanted to confirm if everything is in order for your arri…"
click at [267, 170] on div "Sends in about 22 hours Enabled Dear [PERSON_NAME], I wanted to confirm if ever…" at bounding box center [495, 199] width 637 height 108
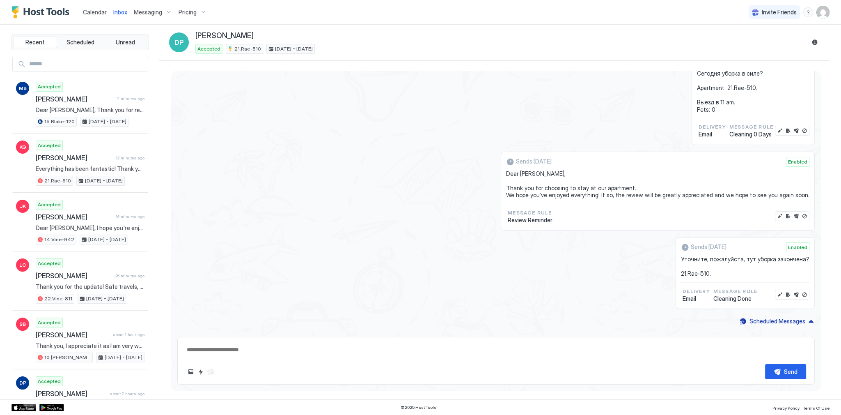
click at [781, 316] on div "Scheduled Messages" at bounding box center [778, 320] width 56 height 9
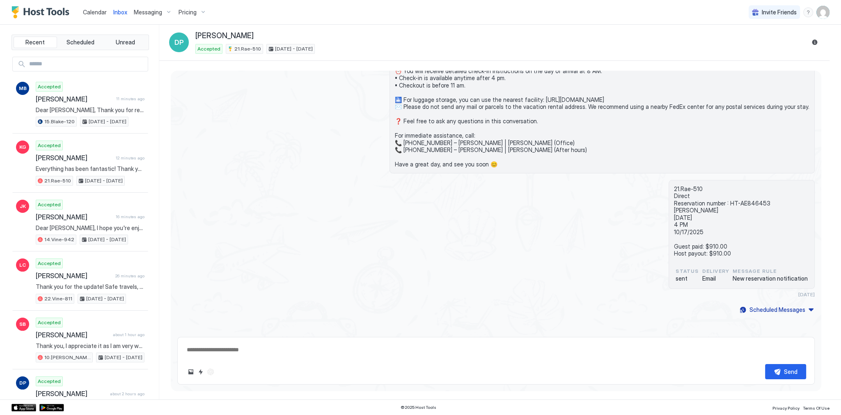
click at [481, 196] on div "21.Rae-510 Direct Reservation number : HT-AE846453 [PERSON_NAME] [DATE] 4 PM 10…" at bounding box center [495, 239] width 637 height 118
type textarea "*"
